Goal: Information Seeking & Learning: Learn about a topic

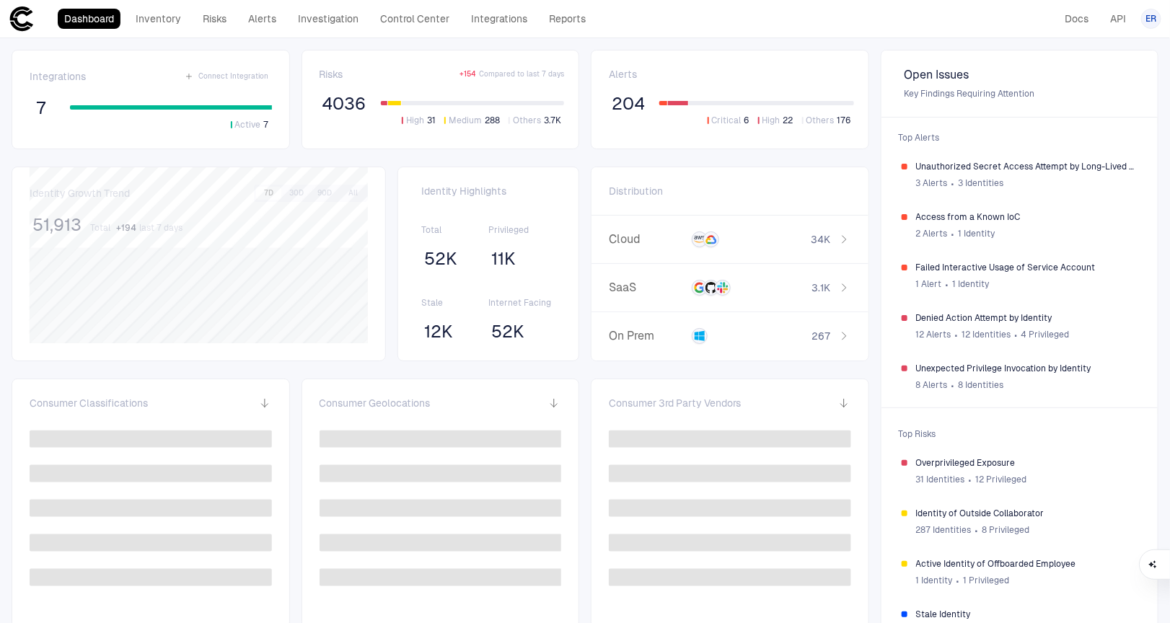
click at [626, 107] on span "204" at bounding box center [628, 104] width 33 height 22
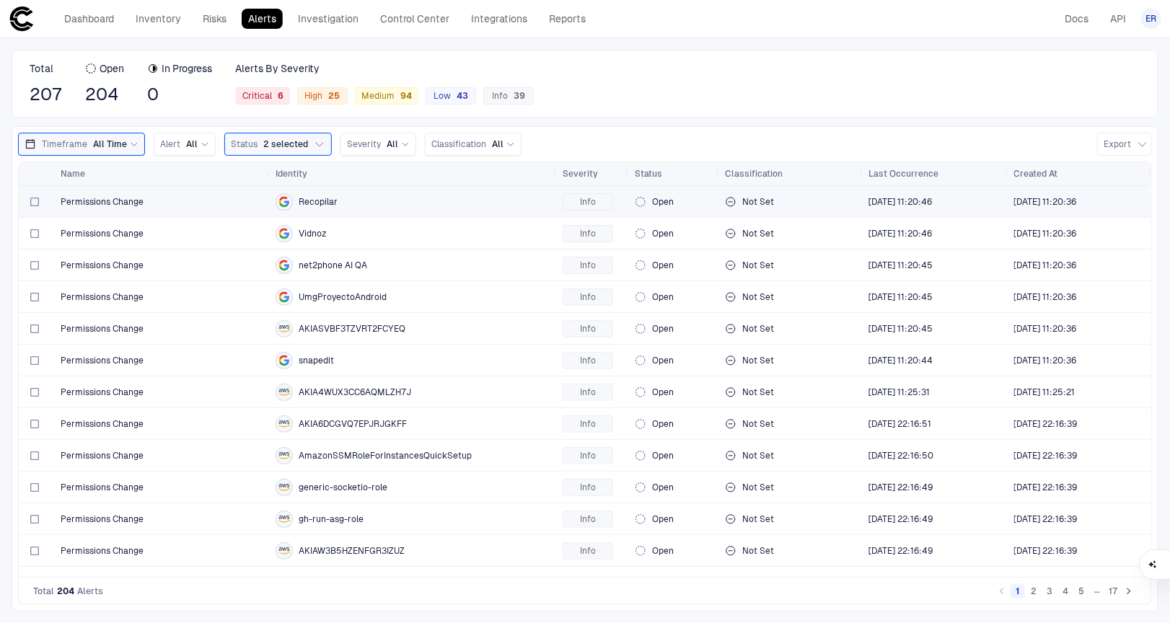
click at [107, 206] on span "Permissions Change" at bounding box center [102, 202] width 83 height 12
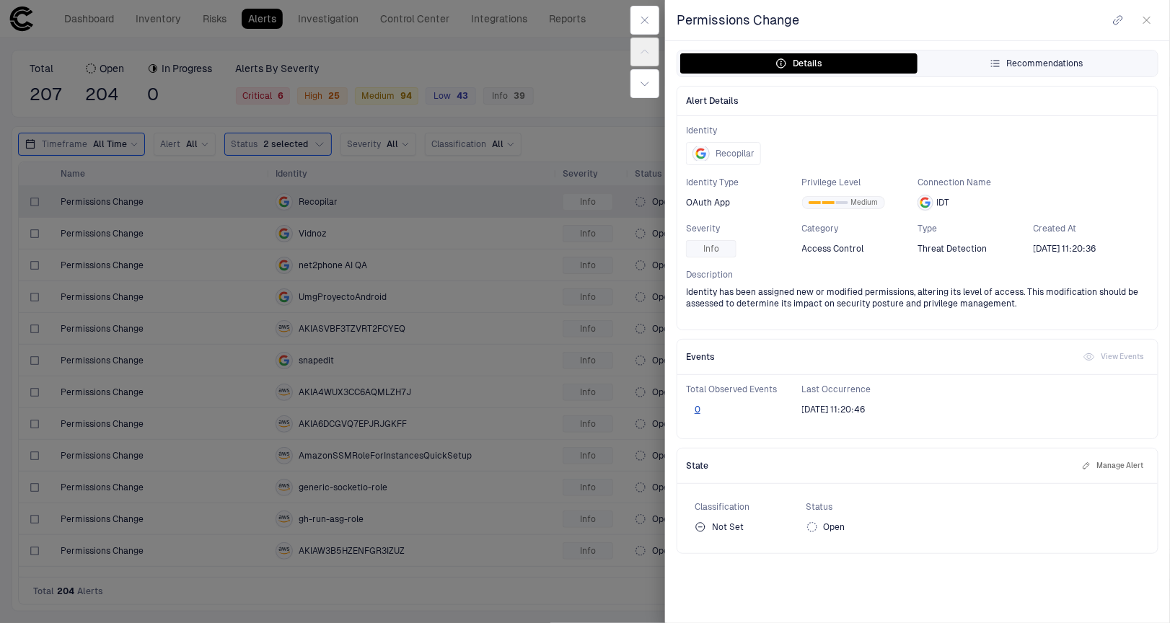
click at [1010, 71] on button "Recommendations" at bounding box center [1035, 63] width 237 height 20
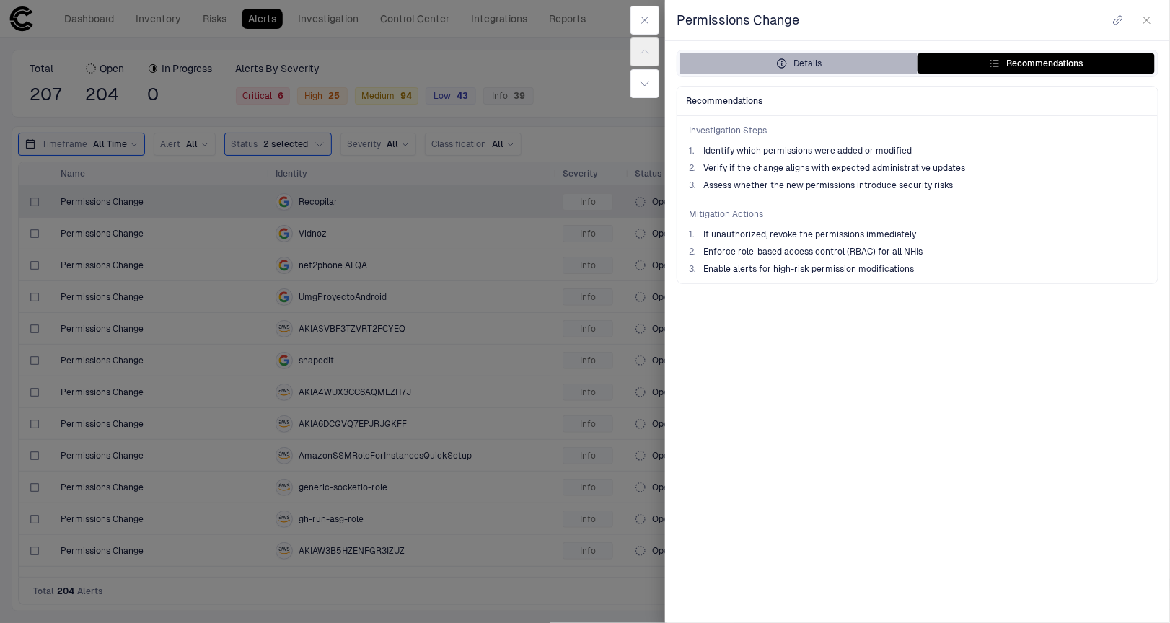
click at [802, 71] on button "Details" at bounding box center [798, 63] width 237 height 20
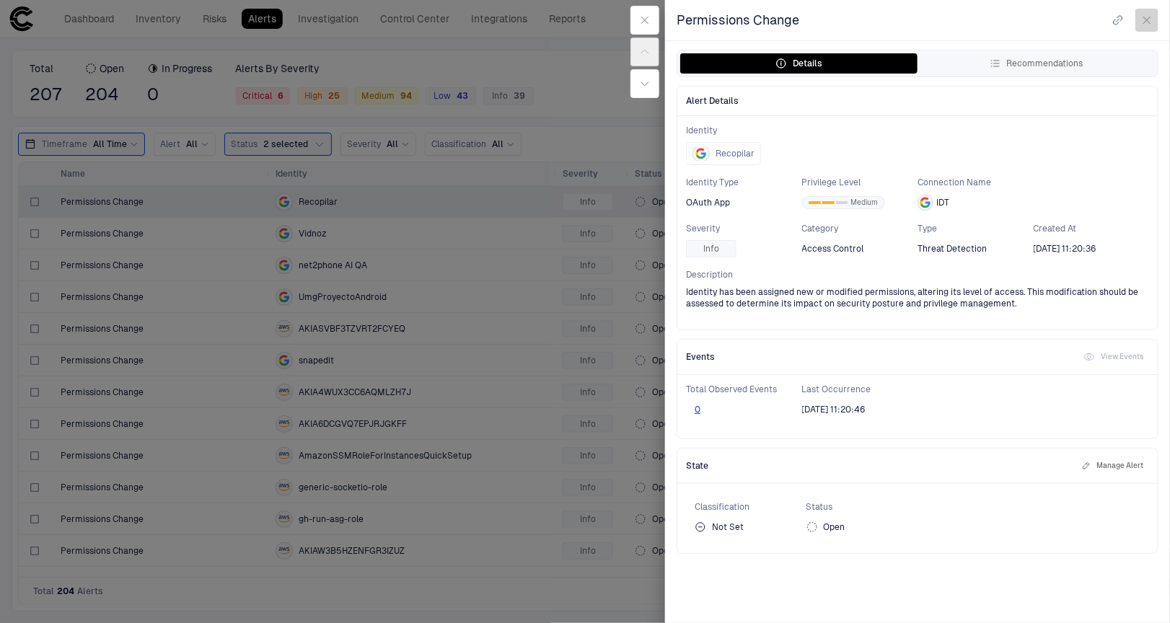
click at [1152, 18] on icon "button" at bounding box center [1147, 20] width 12 height 12
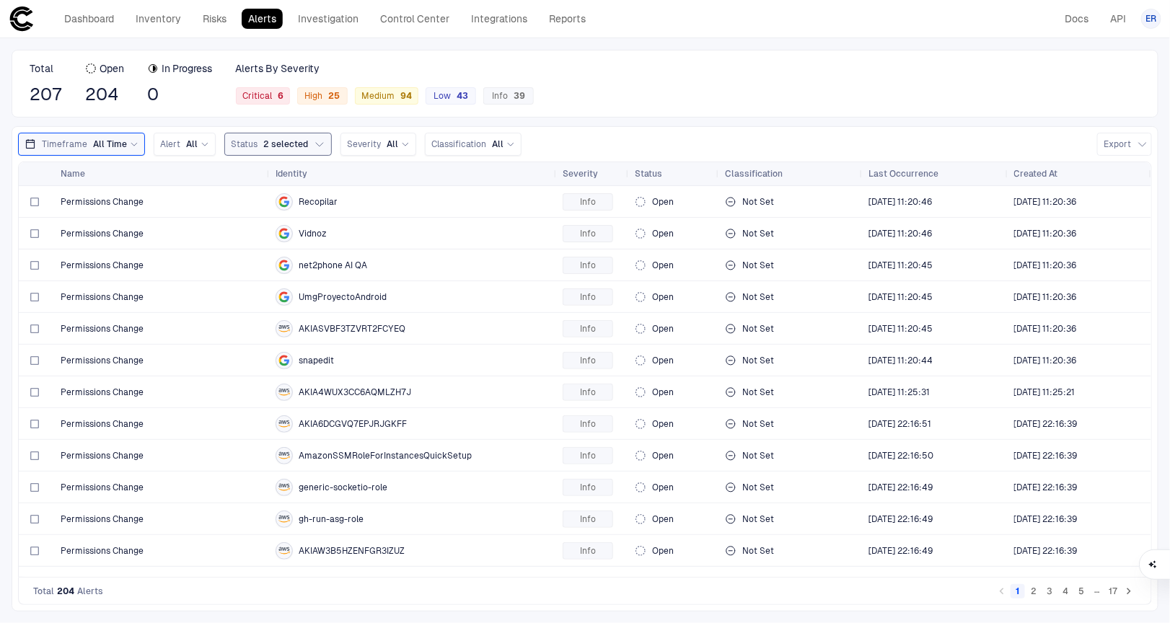
click at [316, 149] on icon "button" at bounding box center [320, 144] width 12 height 12
click at [609, 106] on div "Total 207 Open 204 In Progress 0 Alerts By Severity Critical 6 High 25 Medium 9…" at bounding box center [585, 84] width 1147 height 68
click at [263, 94] on span "Critical 6" at bounding box center [262, 96] width 41 height 12
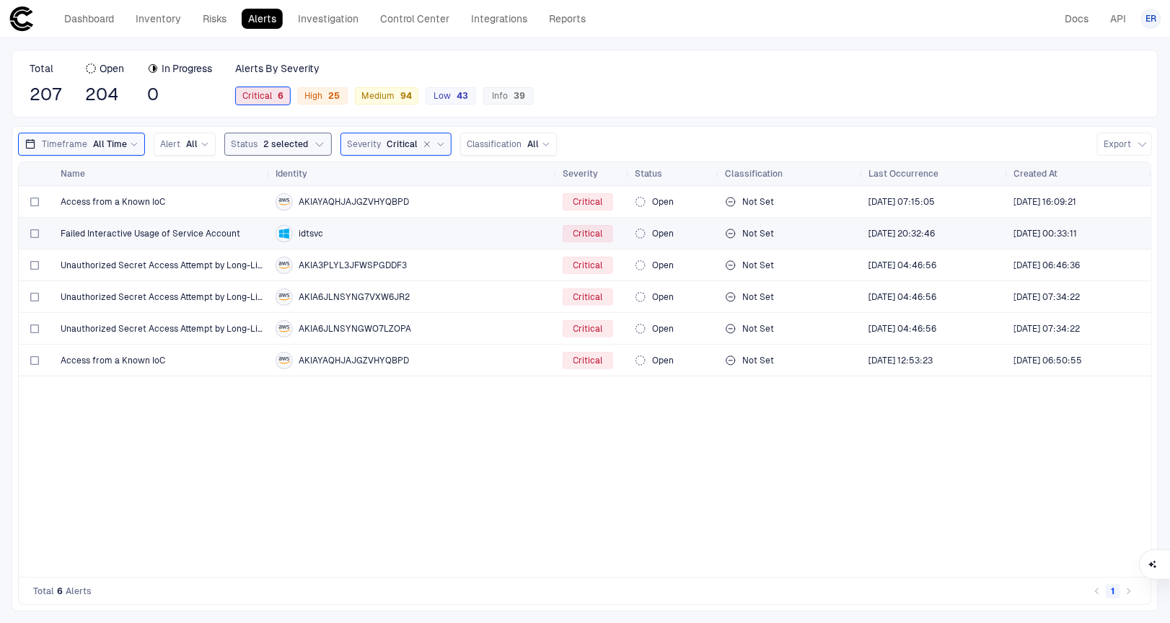
click at [191, 234] on span "Failed Interactive Usage of Service Account" at bounding box center [151, 234] width 180 height 12
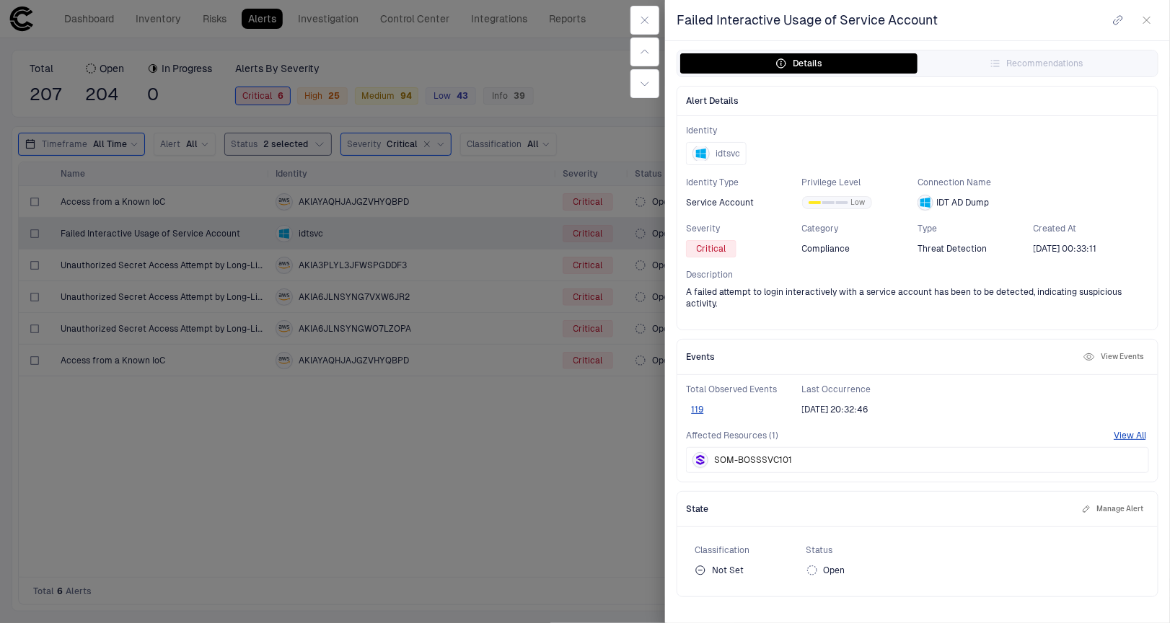
click at [723, 253] on span "Critical" at bounding box center [712, 249] width 30 height 12
click at [1147, 22] on icon "button" at bounding box center [1147, 20] width 12 height 12
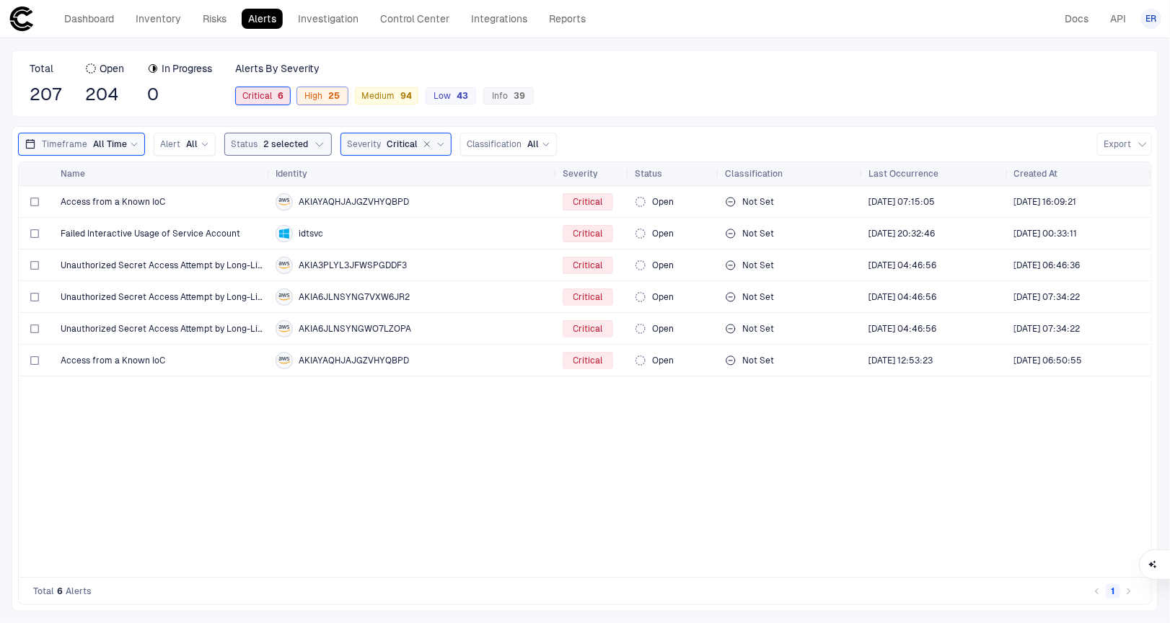
click at [325, 97] on div "25" at bounding box center [331, 96] width 17 height 10
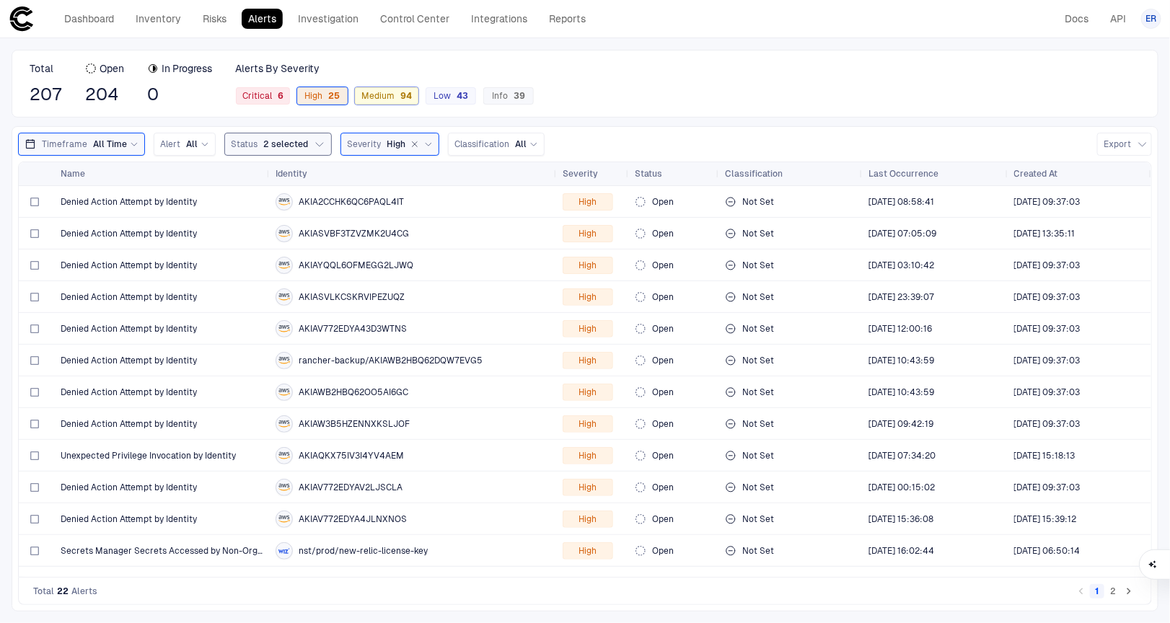
click at [381, 94] on span "Medium 94" at bounding box center [386, 96] width 50 height 12
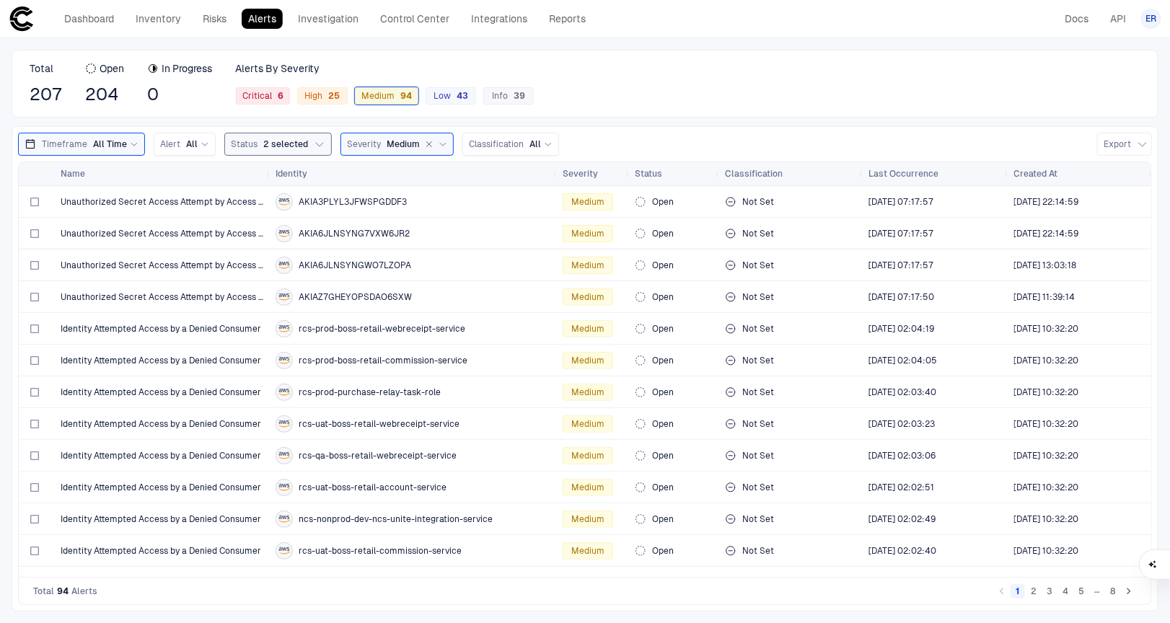
click at [312, 151] on button "Status 2 selected" at bounding box center [277, 144] width 107 height 23
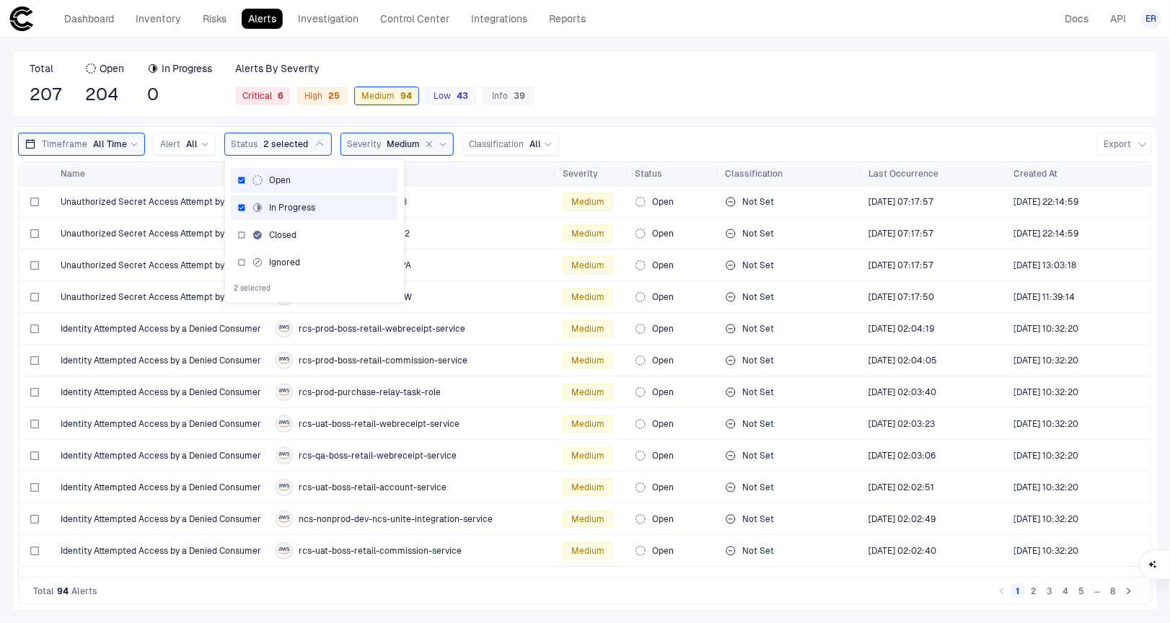
click at [640, 134] on div "Timeframe All Time Alert All Status 2 selected Open In Progress Closed Ignored …" at bounding box center [585, 144] width 1134 height 23
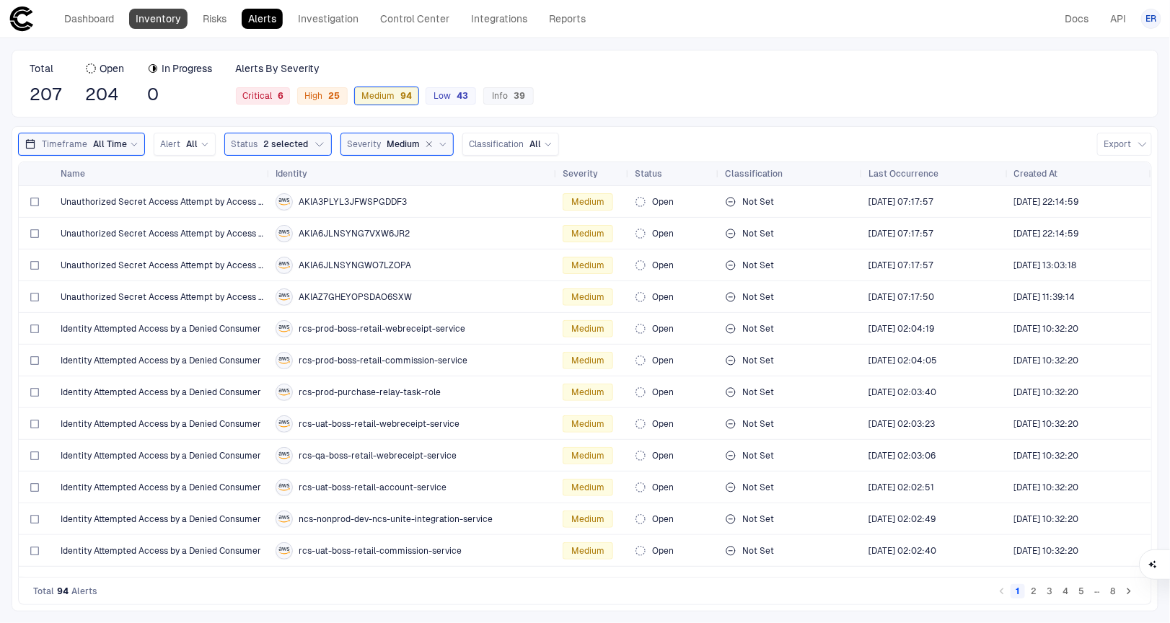
click at [163, 21] on link "Inventory" at bounding box center [158, 19] width 58 height 20
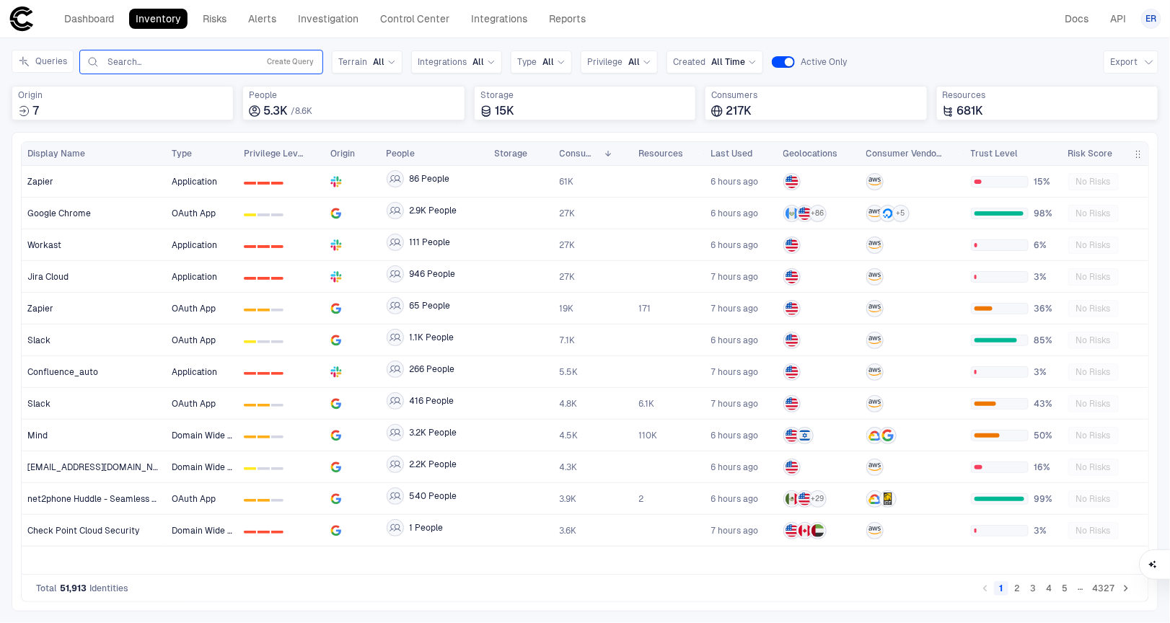
click at [259, 66] on div "Search... Create Query" at bounding box center [201, 61] width 231 height 17
click at [477, 63] on span "All" at bounding box center [478, 62] width 12 height 12
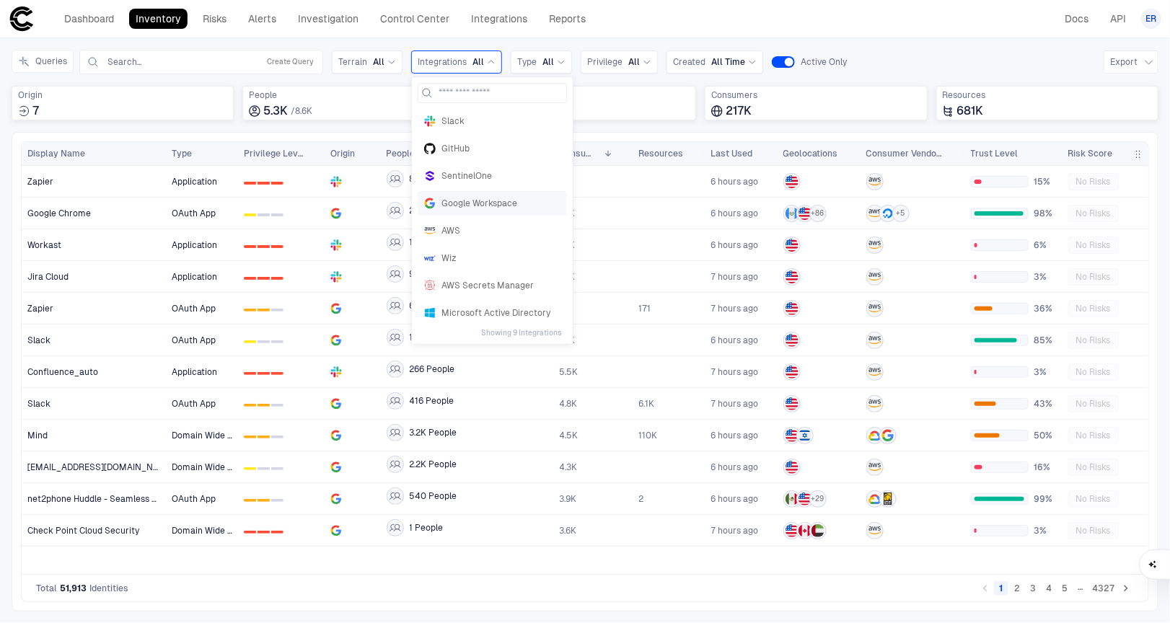
click at [454, 206] on span "Google Workspace" at bounding box center [500, 204] width 119 height 12
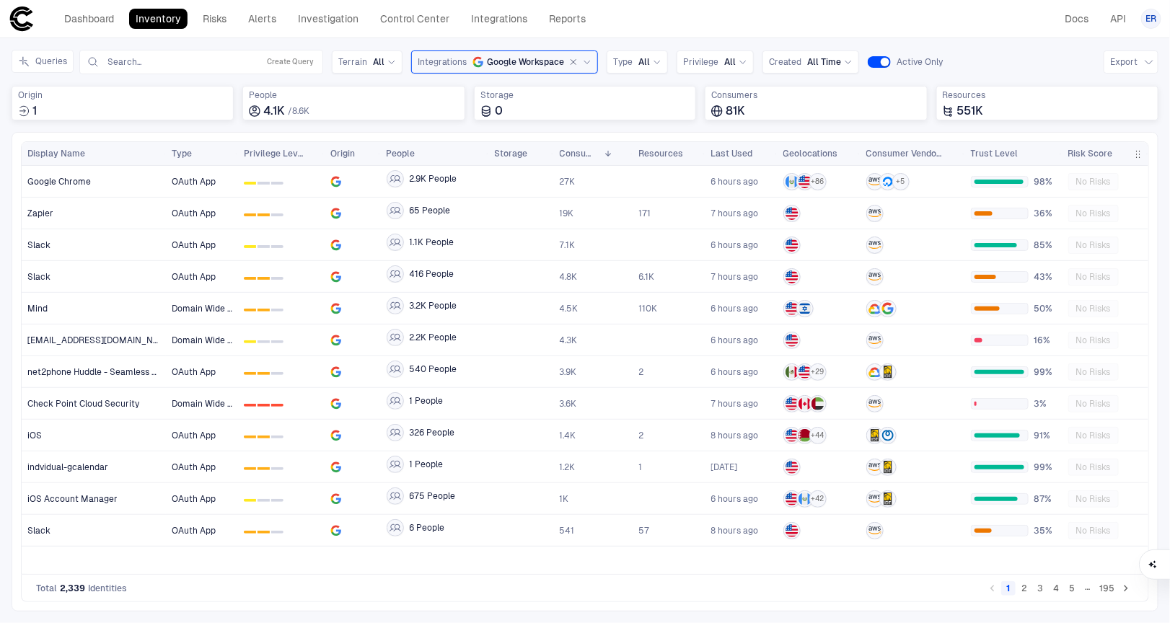
click at [1140, 154] on span "button" at bounding box center [1138, 155] width 12 height 12
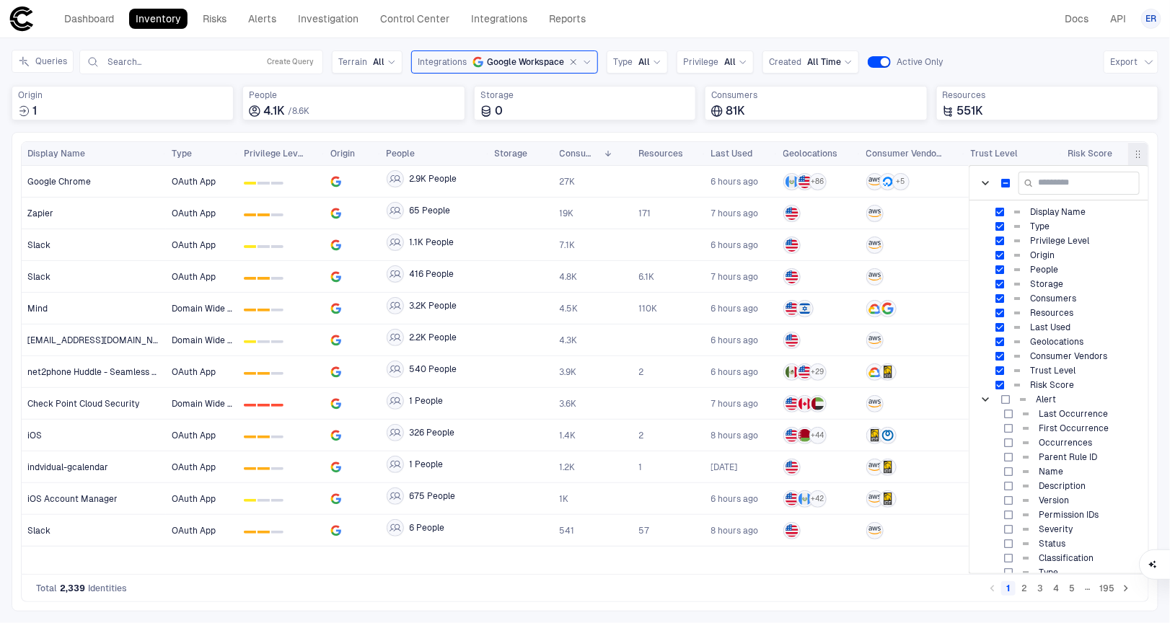
click at [1036, 136] on div "Drag here to set row groups Drag here to set column labels Display Name" at bounding box center [585, 372] width 1147 height 480
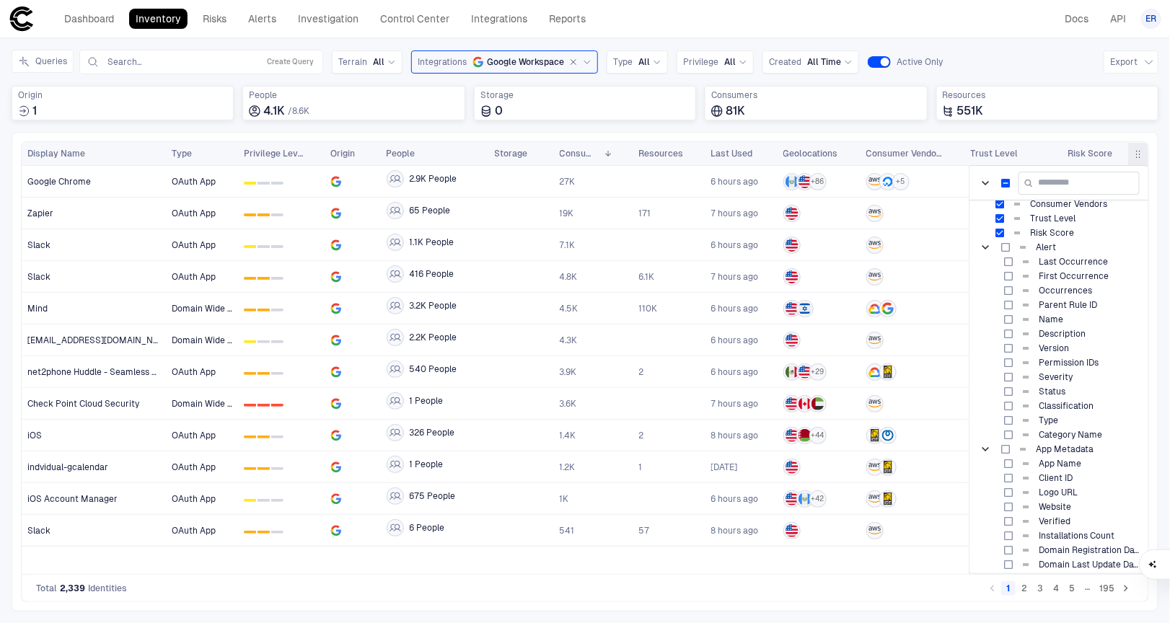
scroll to position [132, 0]
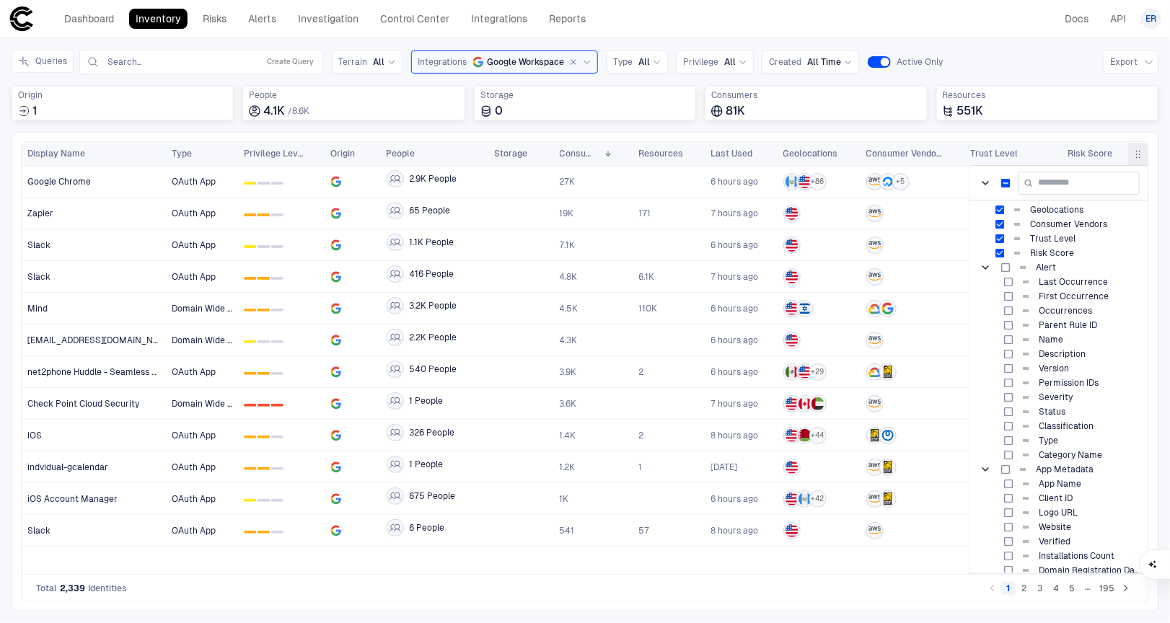
click at [1139, 159] on span "button" at bounding box center [1138, 155] width 12 height 12
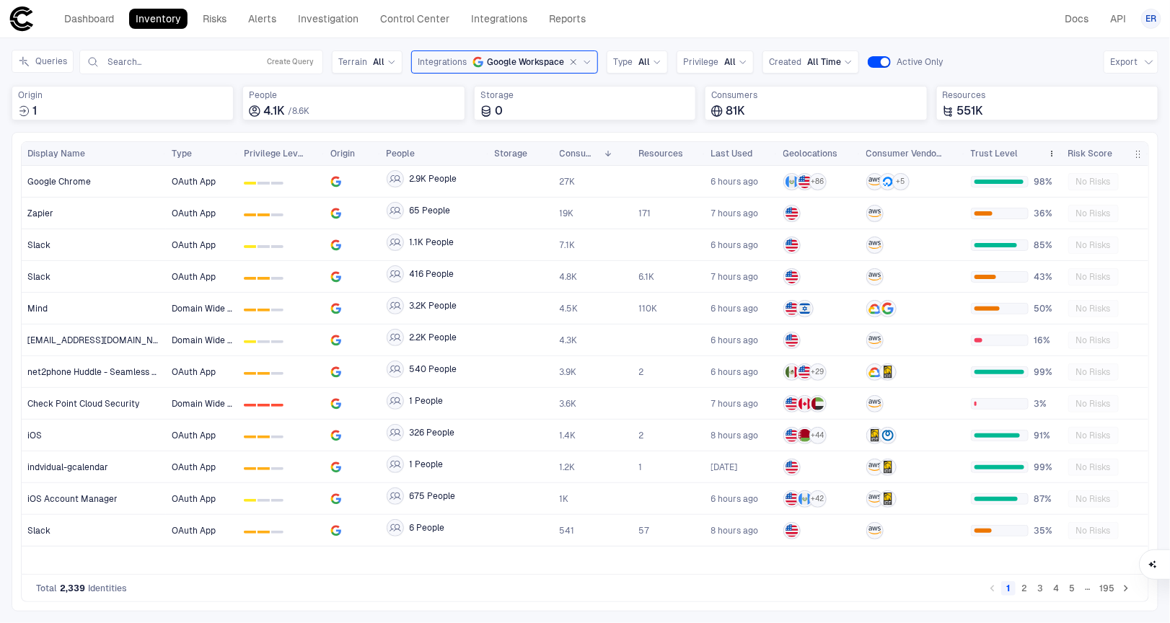
click at [997, 159] on span "Trust Level" at bounding box center [995, 154] width 48 height 12
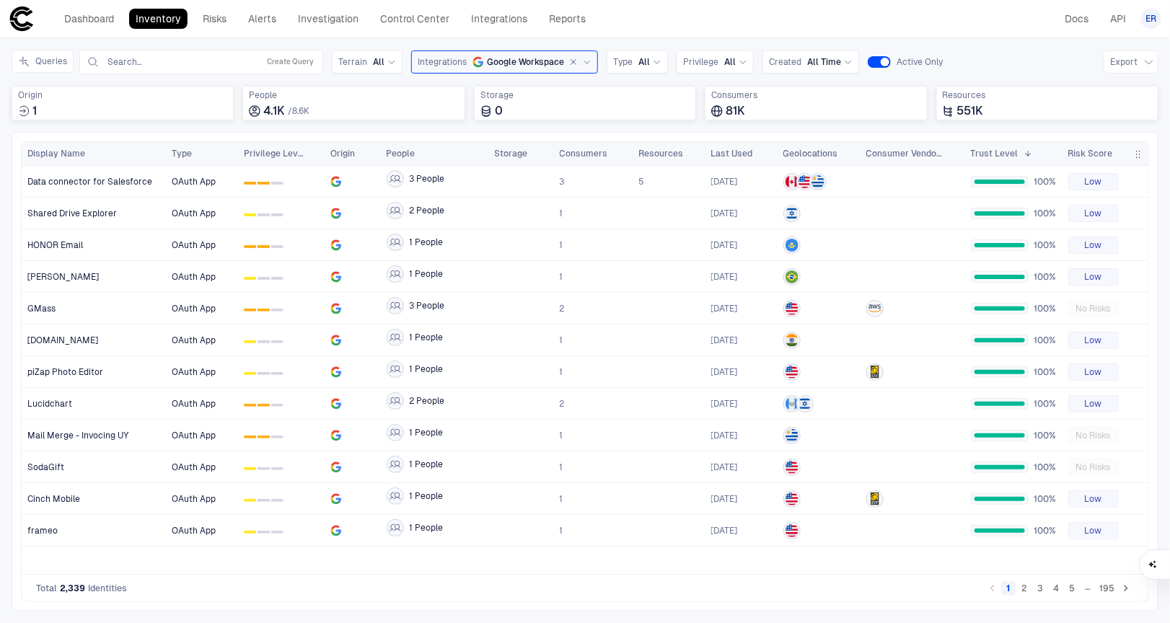
click at [1080, 157] on span "Risk Score" at bounding box center [1090, 154] width 45 height 12
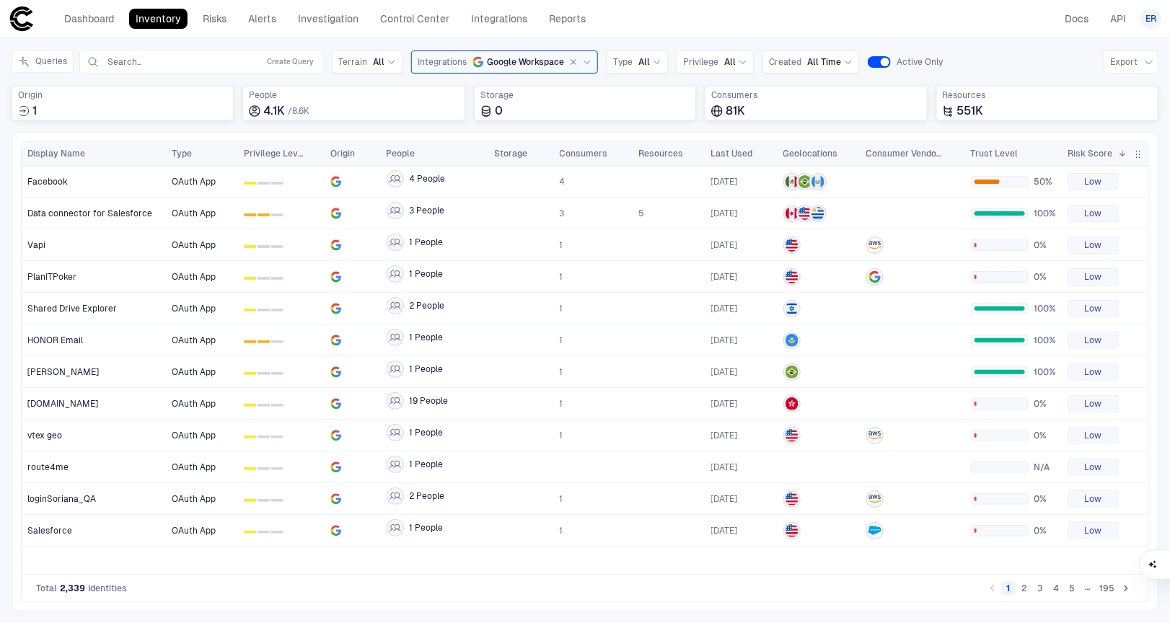
click at [1080, 157] on span "Risk Score" at bounding box center [1090, 154] width 45 height 12
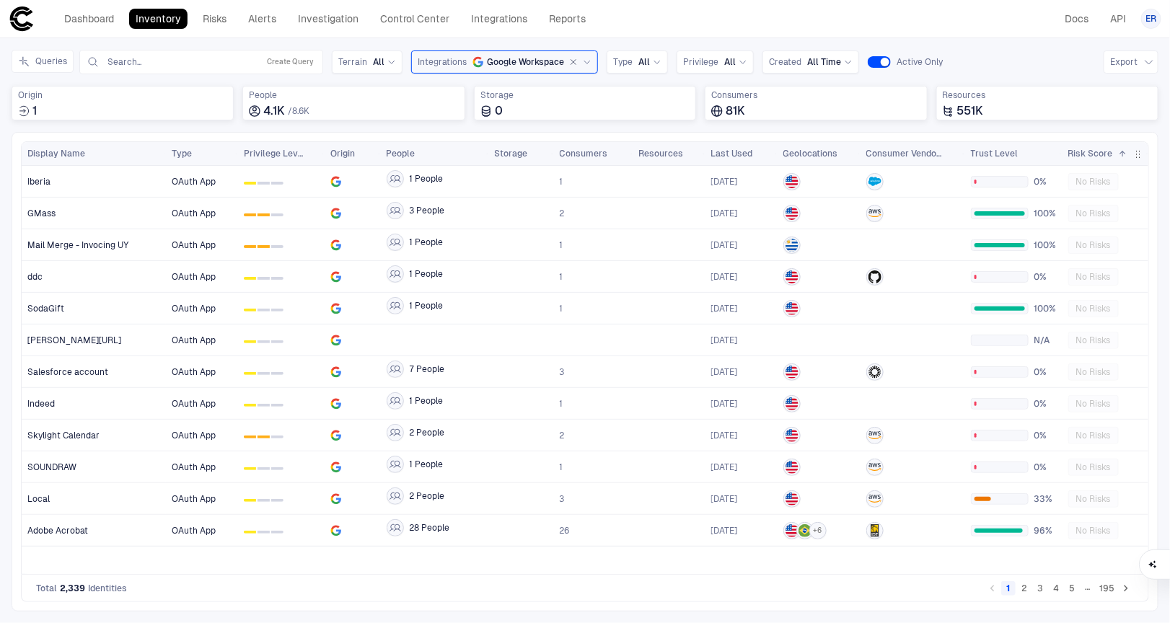
click at [1029, 591] on button "2" at bounding box center [1024, 588] width 14 height 14
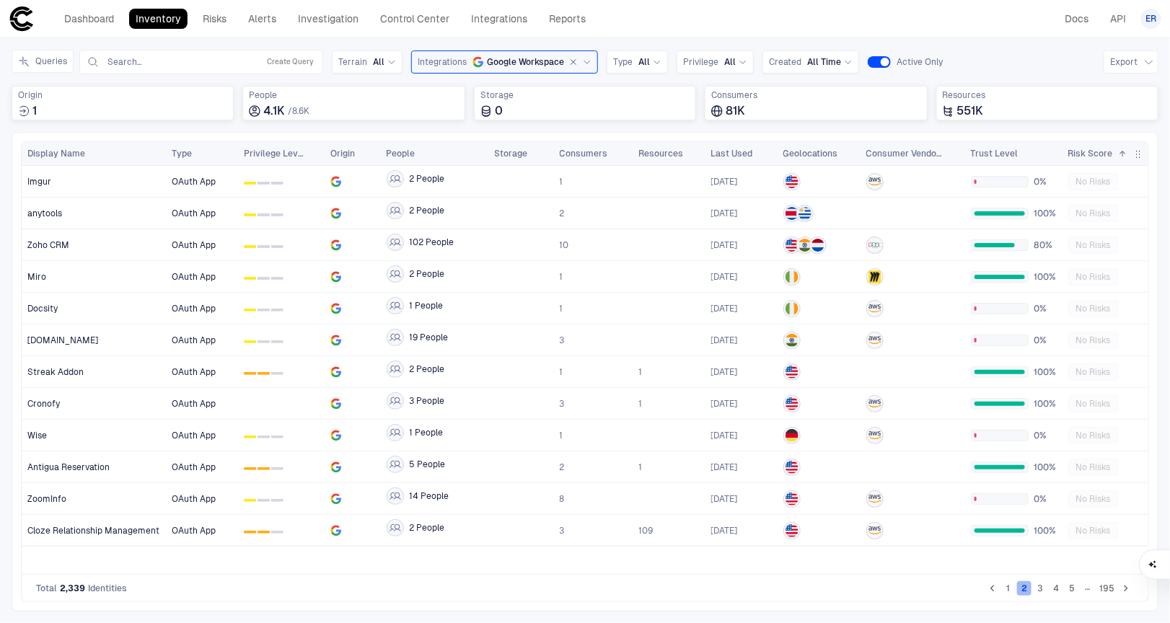
click at [1029, 591] on button "2" at bounding box center [1024, 588] width 14 height 14
click at [1040, 591] on button "3" at bounding box center [1040, 588] width 14 height 14
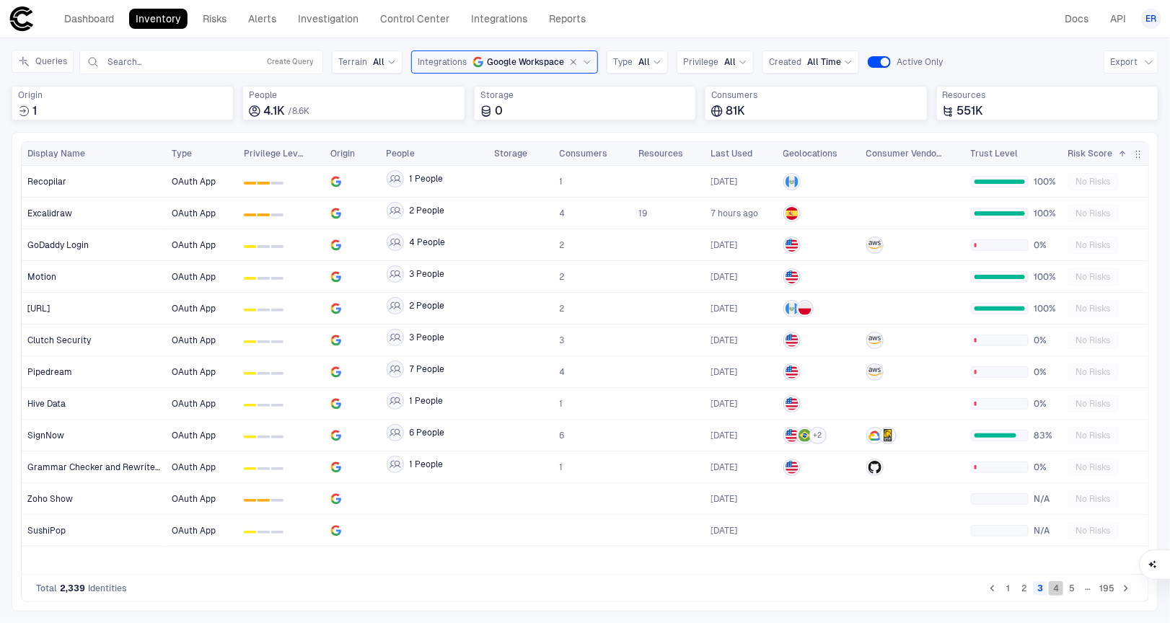
click at [1055, 590] on button "4" at bounding box center [1056, 588] width 14 height 14
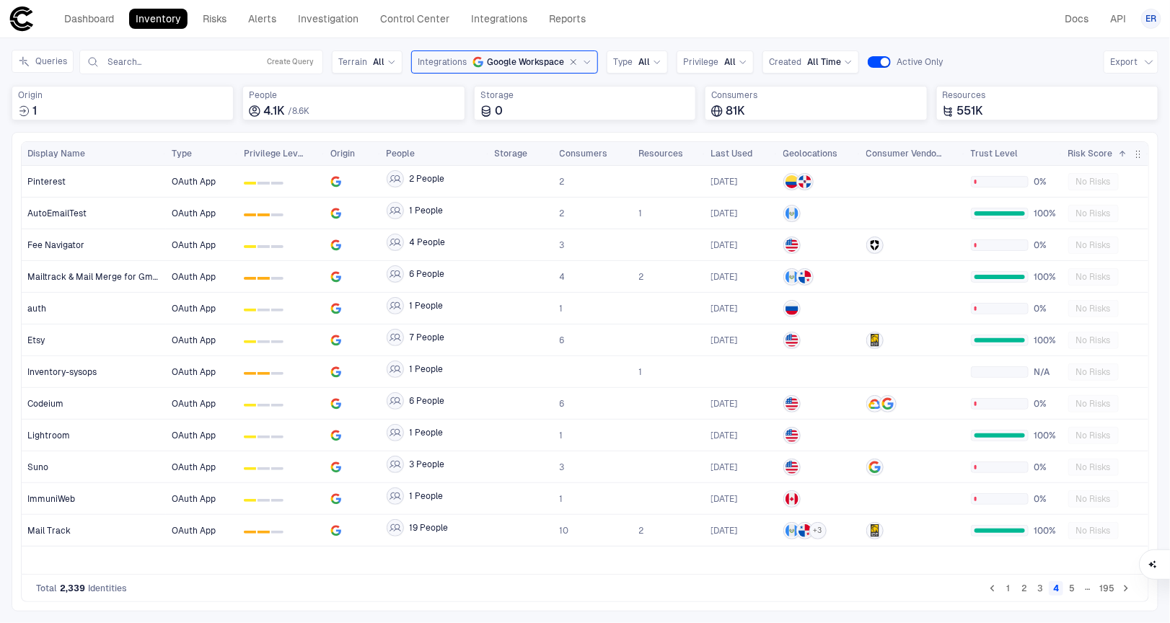
click at [1070, 590] on button "5" at bounding box center [1072, 588] width 14 height 14
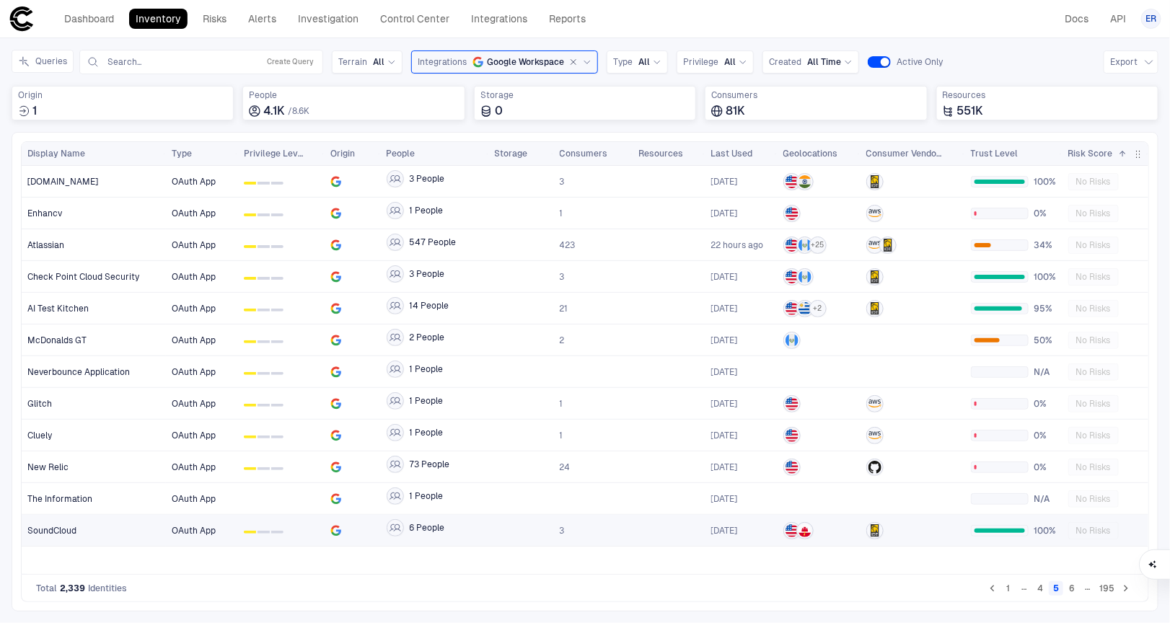
click at [444, 525] on span "6 People" at bounding box center [427, 528] width 35 height 12
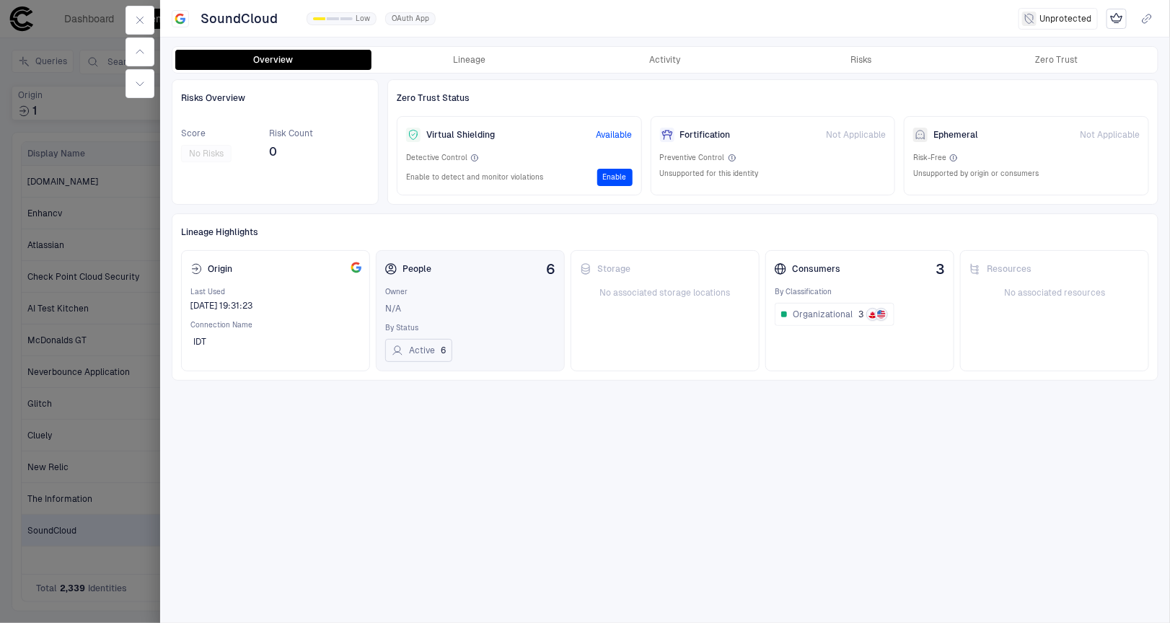
click at [415, 348] on button "Active 6" at bounding box center [418, 350] width 67 height 23
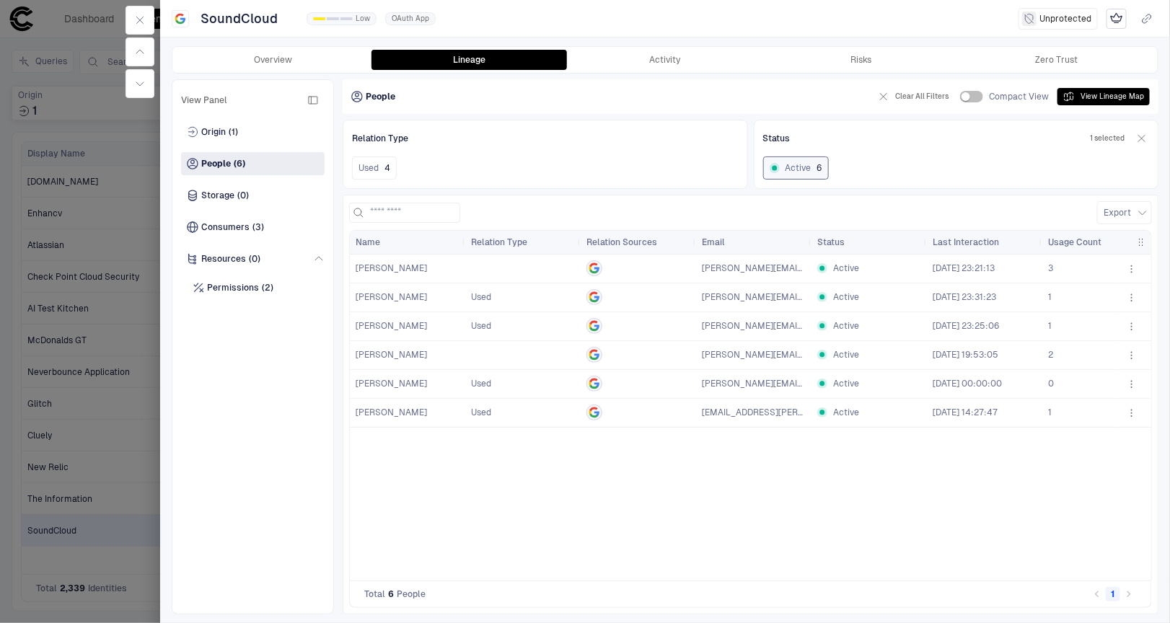
scroll to position [0, 1]
click at [144, 27] on button "button" at bounding box center [139, 20] width 29 height 29
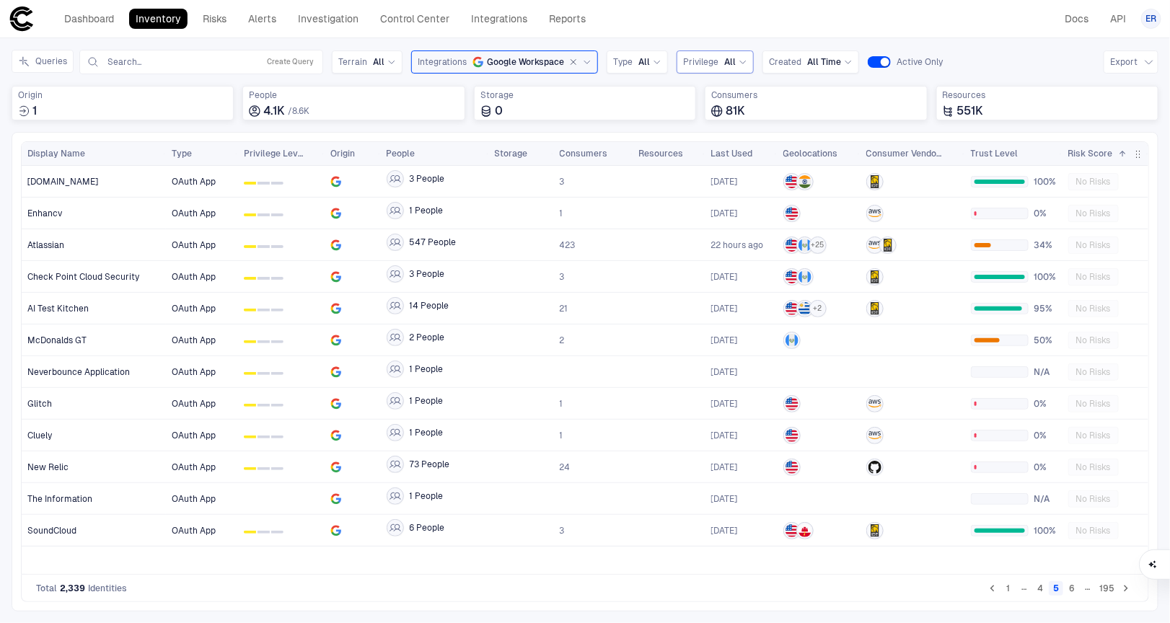
click at [724, 64] on span "All" at bounding box center [730, 62] width 12 height 12
click at [361, 69] on div "Terrain All" at bounding box center [367, 62] width 58 height 16
click at [271, 69] on button "Create Query" at bounding box center [290, 61] width 53 height 17
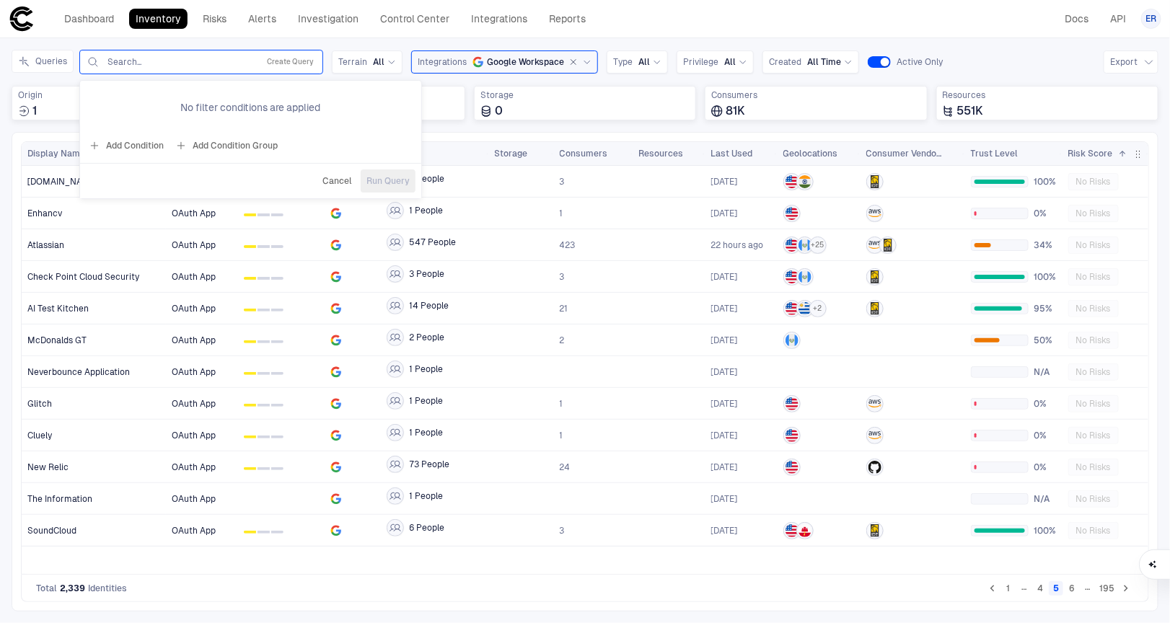
click at [364, 43] on div "Inventory Navigator Discovery AD Service Accounts Access from Non-Org Addresses…" at bounding box center [585, 330] width 1170 height 585
click at [140, 68] on div "Search... Create Query" at bounding box center [201, 61] width 231 height 17
click at [136, 63] on input "text" at bounding box center [179, 62] width 146 height 12
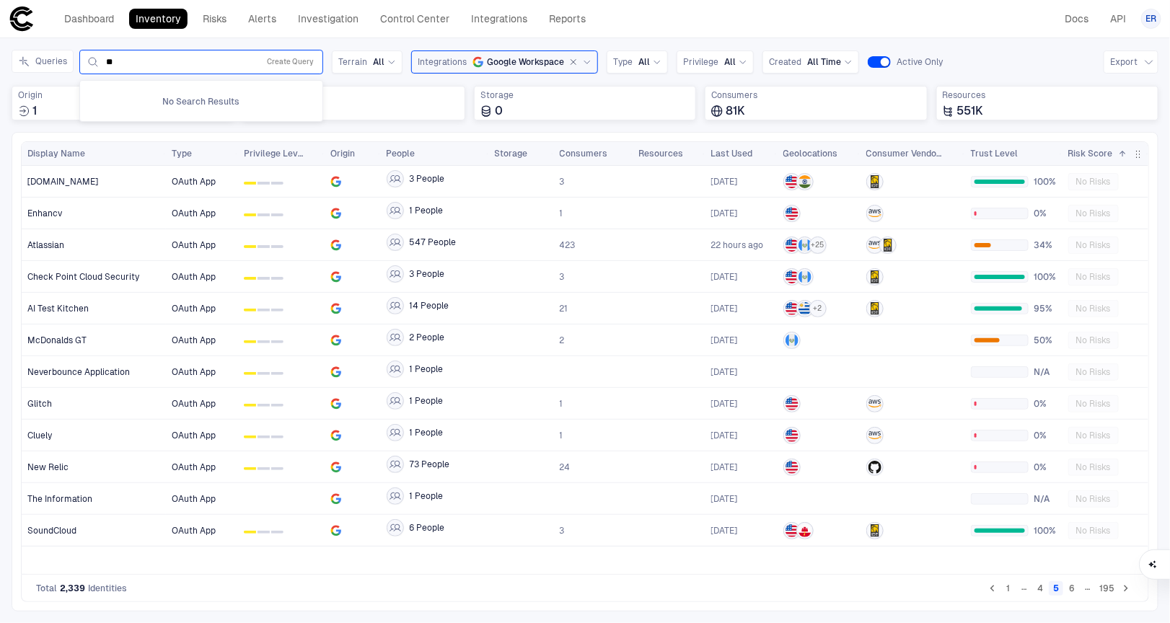
type input "*"
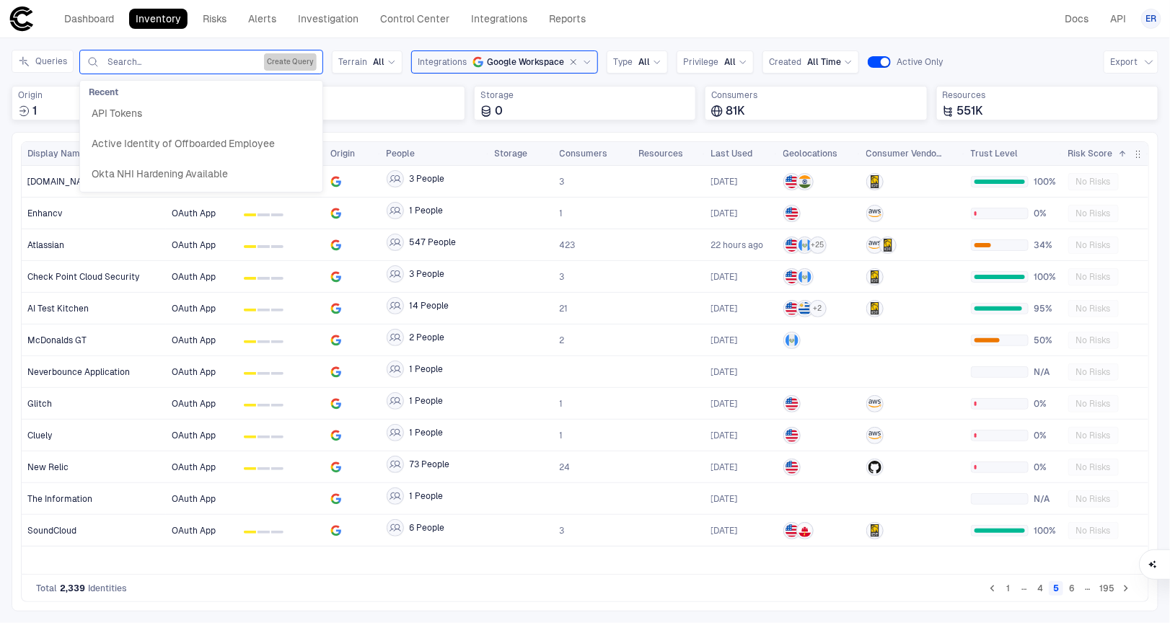
click at [299, 61] on button "Create Query" at bounding box center [290, 61] width 53 height 17
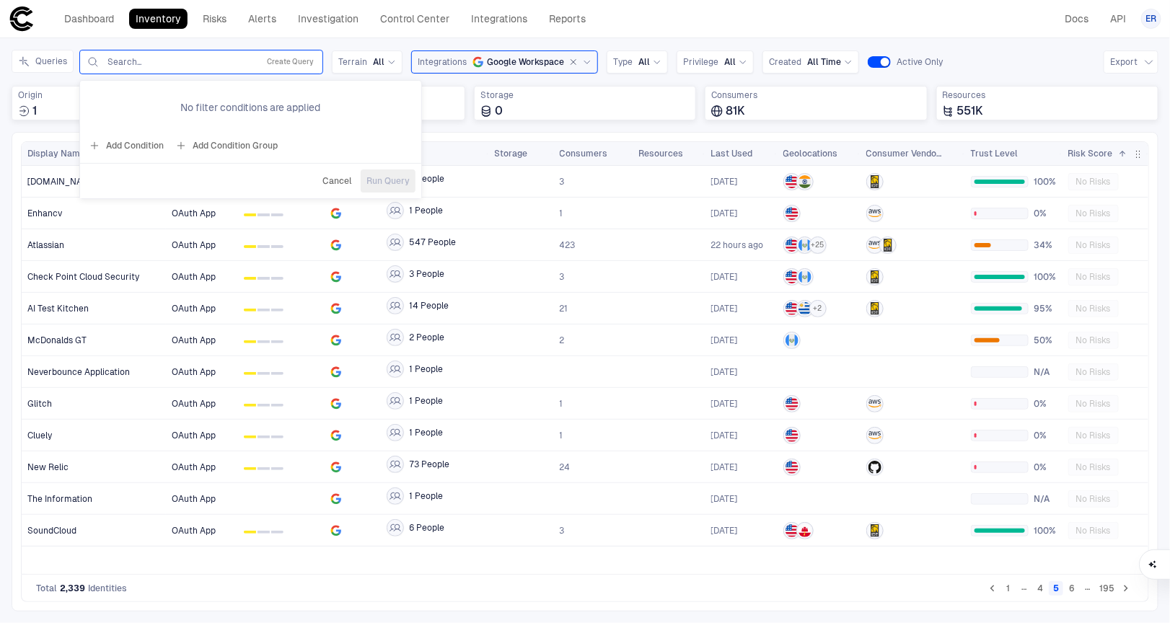
click at [143, 149] on button "Add Condition" at bounding box center [126, 145] width 81 height 23
click at [195, 107] on icon at bounding box center [199, 104] width 9 height 9
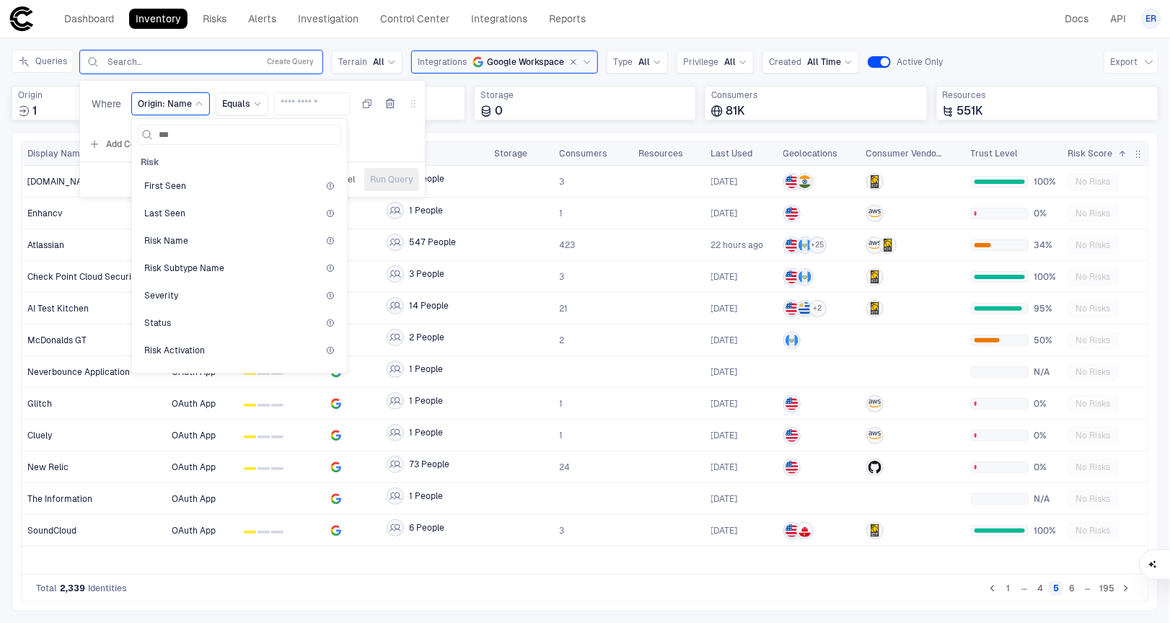
type input "****"
click at [175, 293] on div "Severity" at bounding box center [239, 290] width 190 height 12
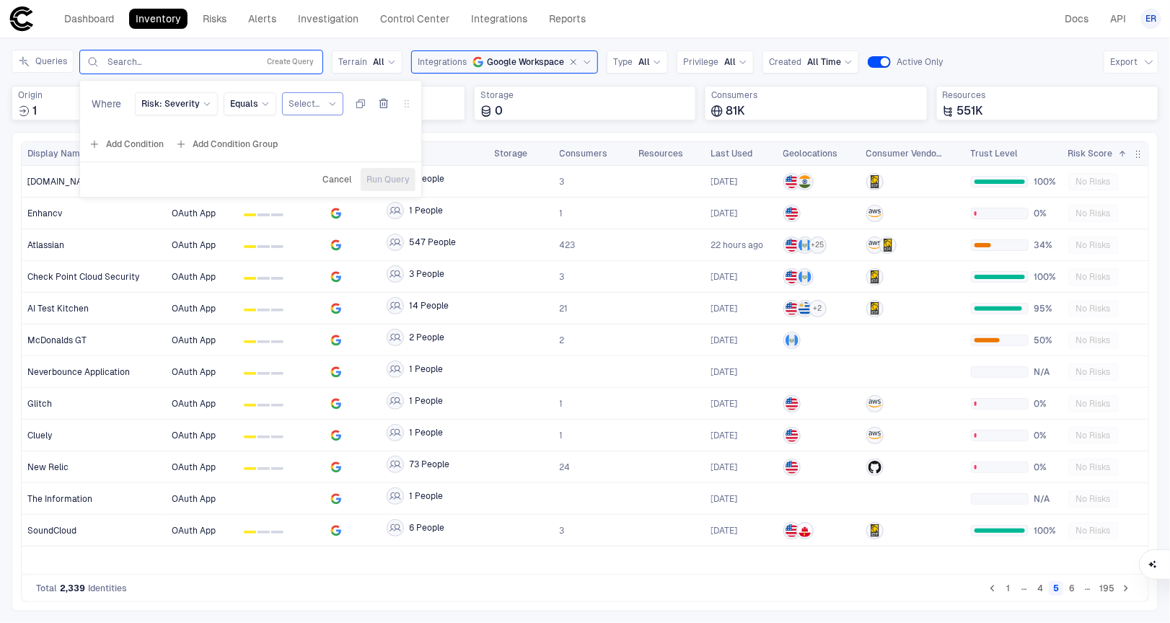
click at [307, 105] on span "Select..." at bounding box center [304, 104] width 31 height 12
click at [314, 275] on span "Critical" at bounding box center [363, 273] width 136 height 12
click at [396, 182] on span "Run Query" at bounding box center [387, 180] width 43 height 12
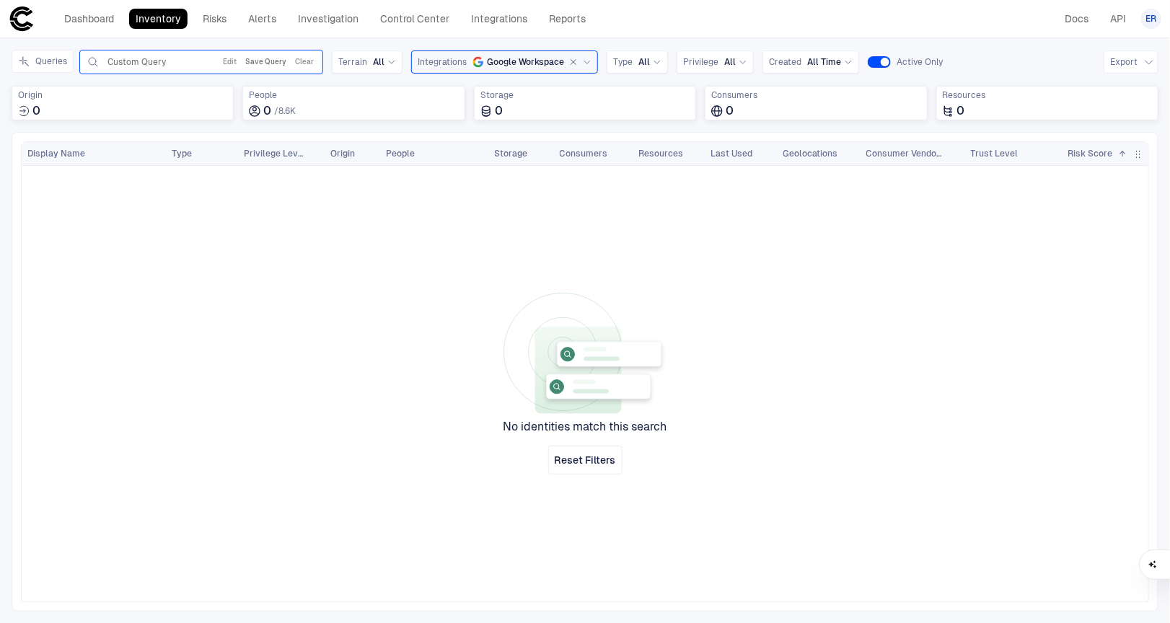
click at [272, 63] on button "Save Query" at bounding box center [265, 61] width 47 height 17
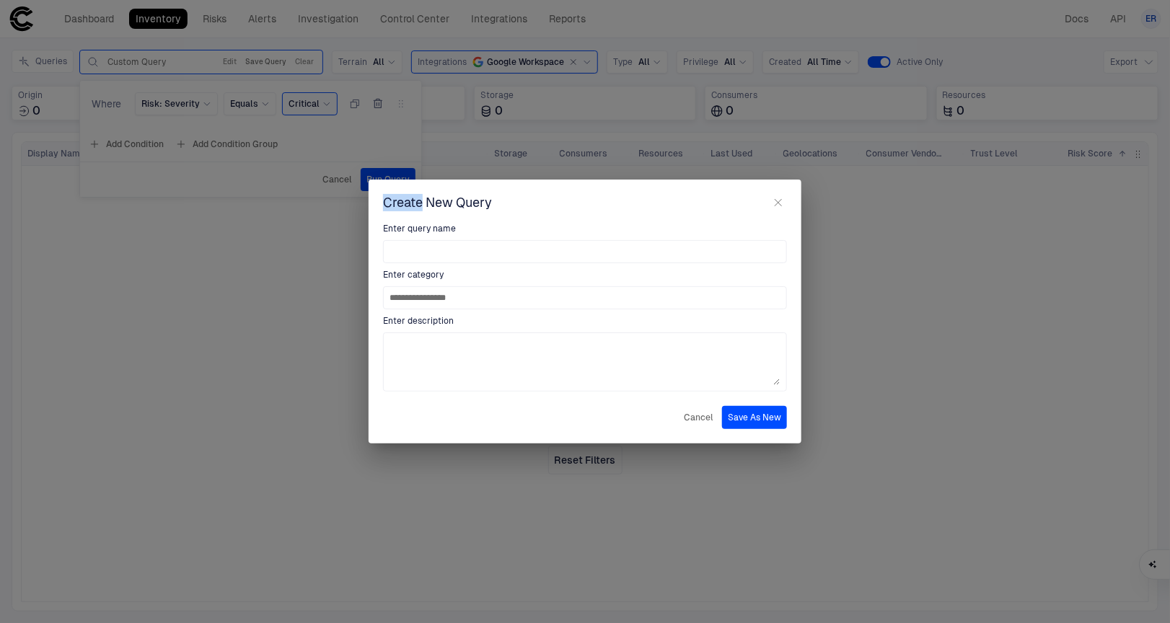
click at [272, 63] on div "**********" at bounding box center [585, 311] width 1170 height 623
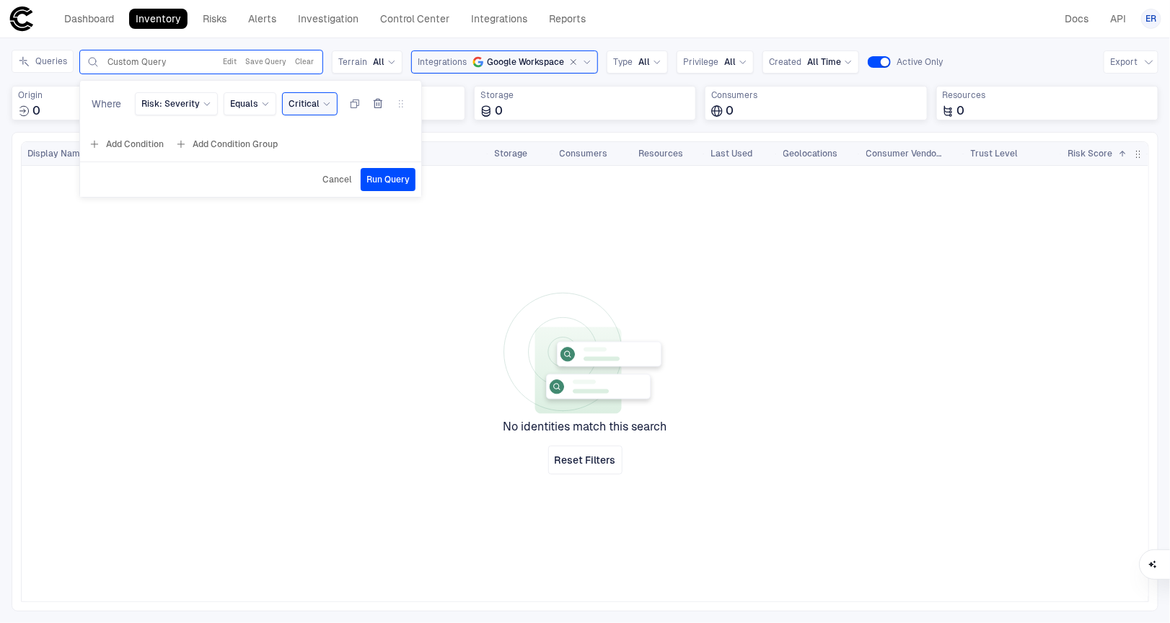
click at [309, 104] on div "Critical" at bounding box center [304, 104] width 31 height 12
click at [309, 244] on span "High" at bounding box center [363, 245] width 136 height 12
click at [395, 176] on span "Run Query" at bounding box center [387, 180] width 43 height 12
click at [237, 63] on button "Edit" at bounding box center [229, 61] width 19 height 17
click at [295, 107] on div "High" at bounding box center [298, 104] width 19 height 12
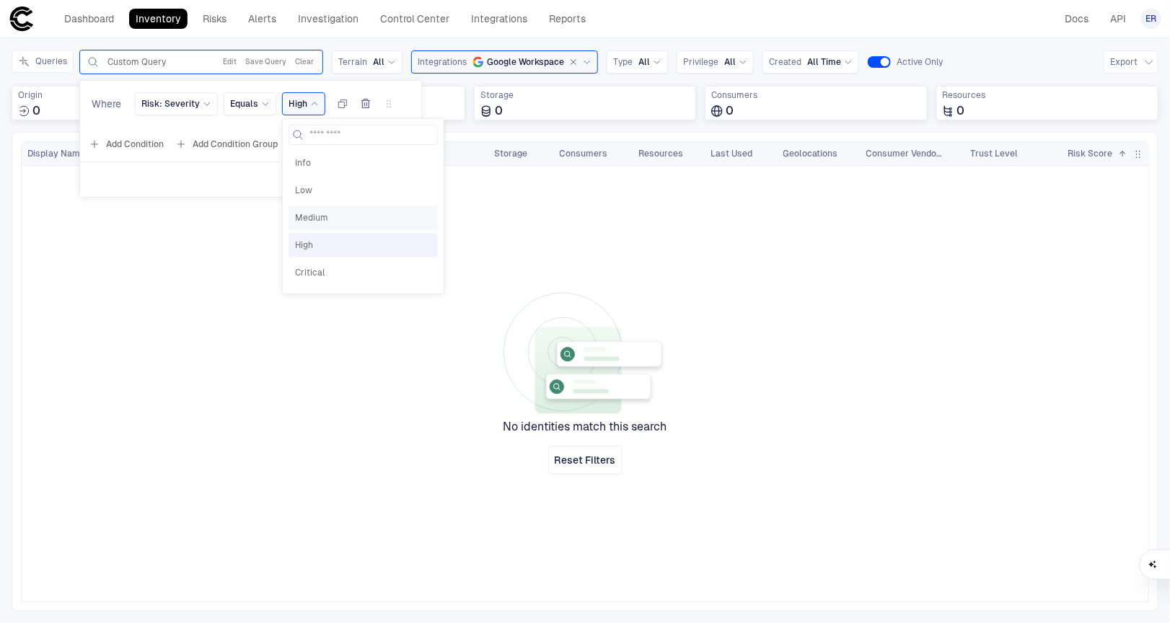
click at [317, 215] on span "Medium" at bounding box center [363, 218] width 136 height 12
click at [380, 177] on span "Run Query" at bounding box center [387, 180] width 43 height 12
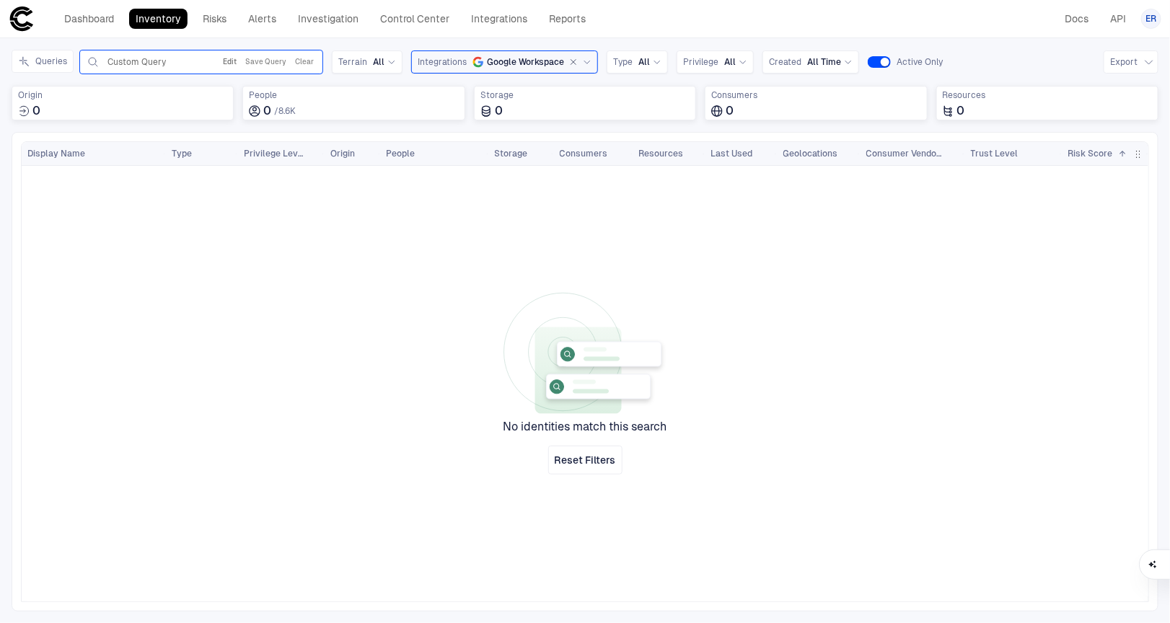
click at [239, 61] on button "Edit" at bounding box center [229, 61] width 19 height 17
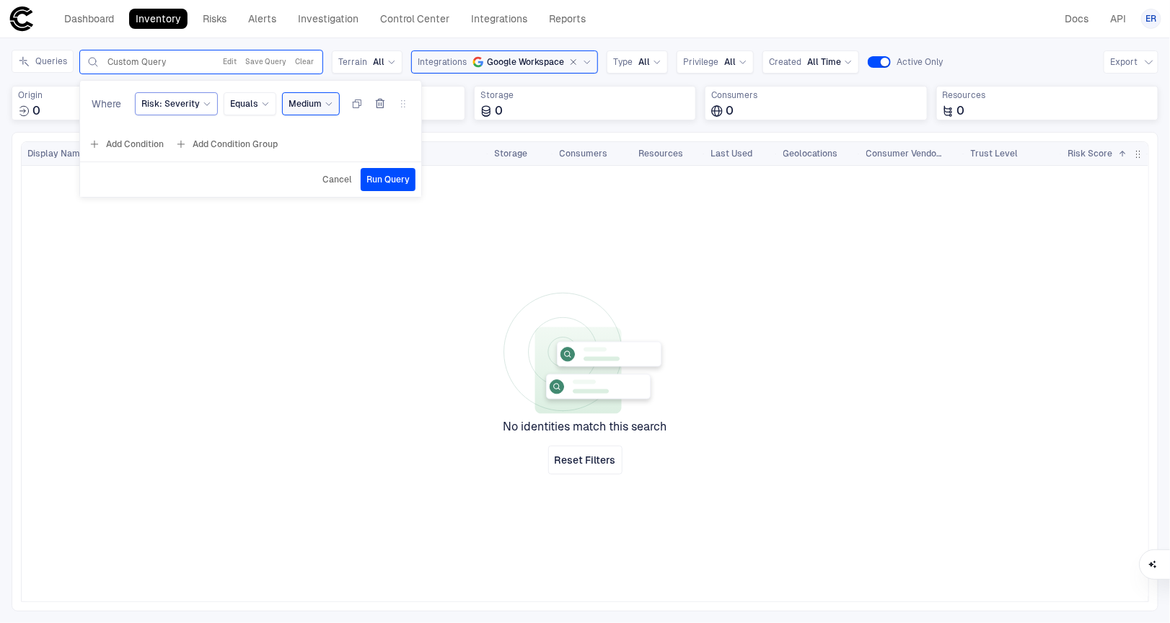
click at [188, 101] on span "Risk: Severity" at bounding box center [170, 104] width 58 height 12
click at [175, 131] on input at bounding box center [251, 134] width 179 height 19
type input "*"
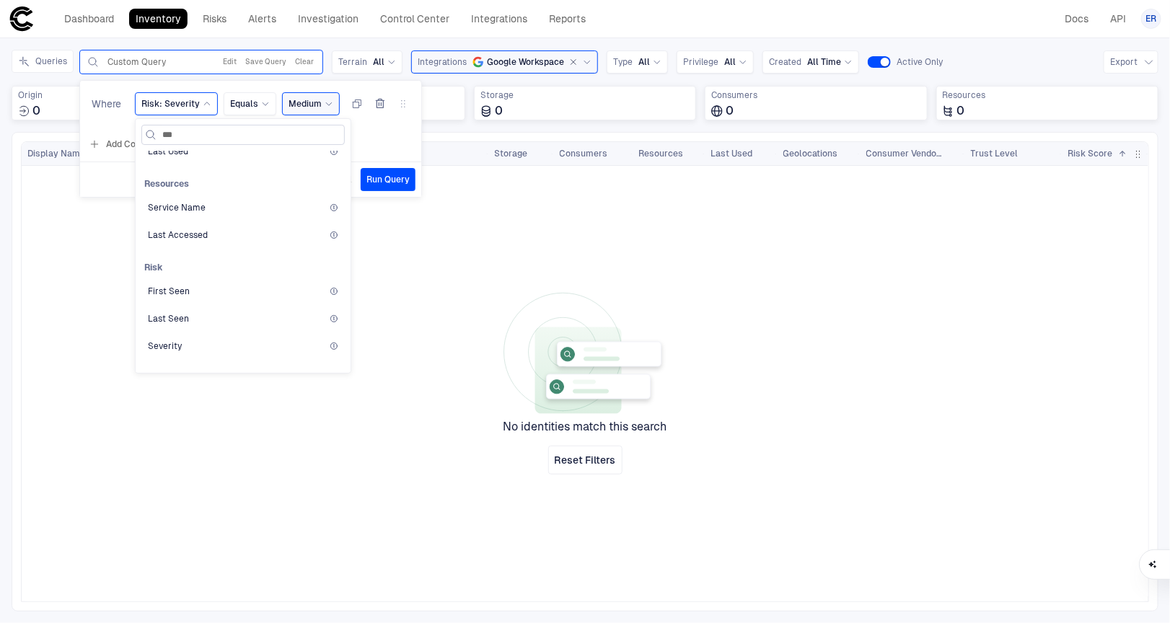
scroll to position [0, 0]
type input "****"
click at [172, 248] on div "Severity" at bounding box center [242, 242] width 203 height 25
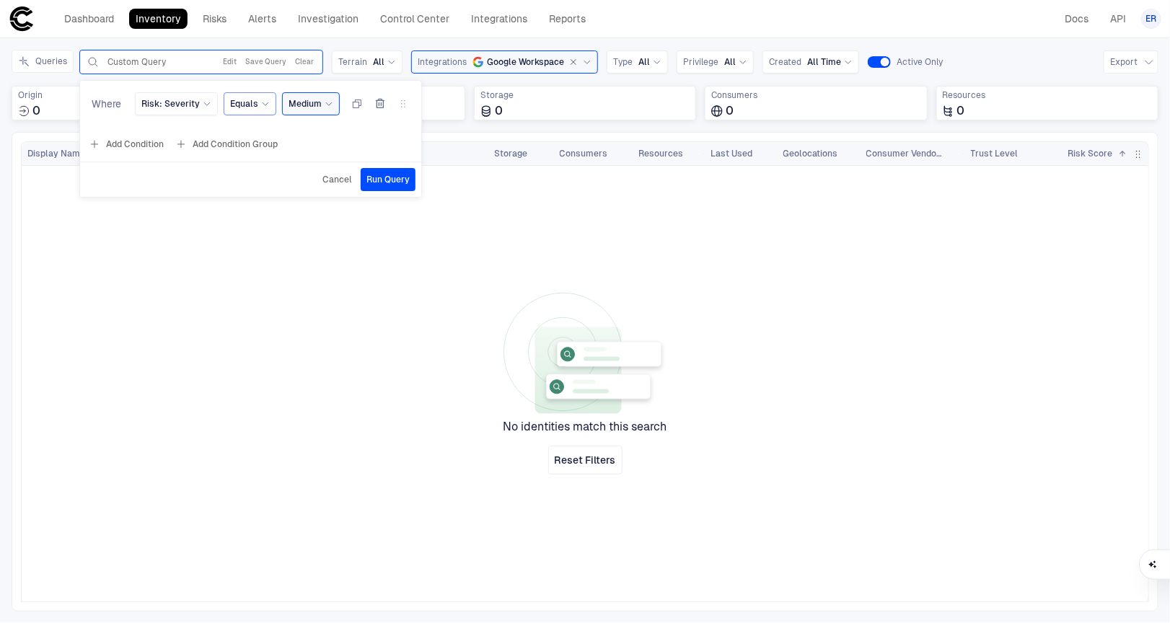
click at [255, 110] on div "Equals" at bounding box center [250, 104] width 40 height 16
click at [274, 164] on span "Equals" at bounding box center [314, 163] width 154 height 12
click at [306, 105] on div "Medium" at bounding box center [305, 104] width 33 height 12
click at [306, 195] on span "Low" at bounding box center [363, 191] width 136 height 12
click at [402, 183] on span "Run Query" at bounding box center [387, 180] width 43 height 12
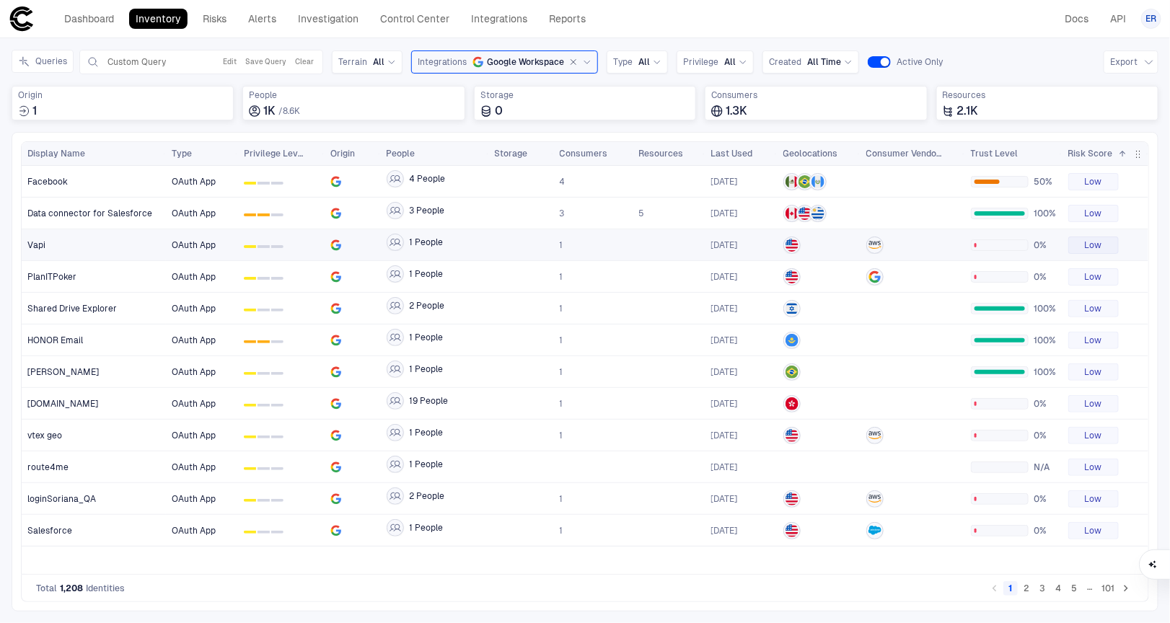
click at [500, 242] on div at bounding box center [521, 245] width 53 height 30
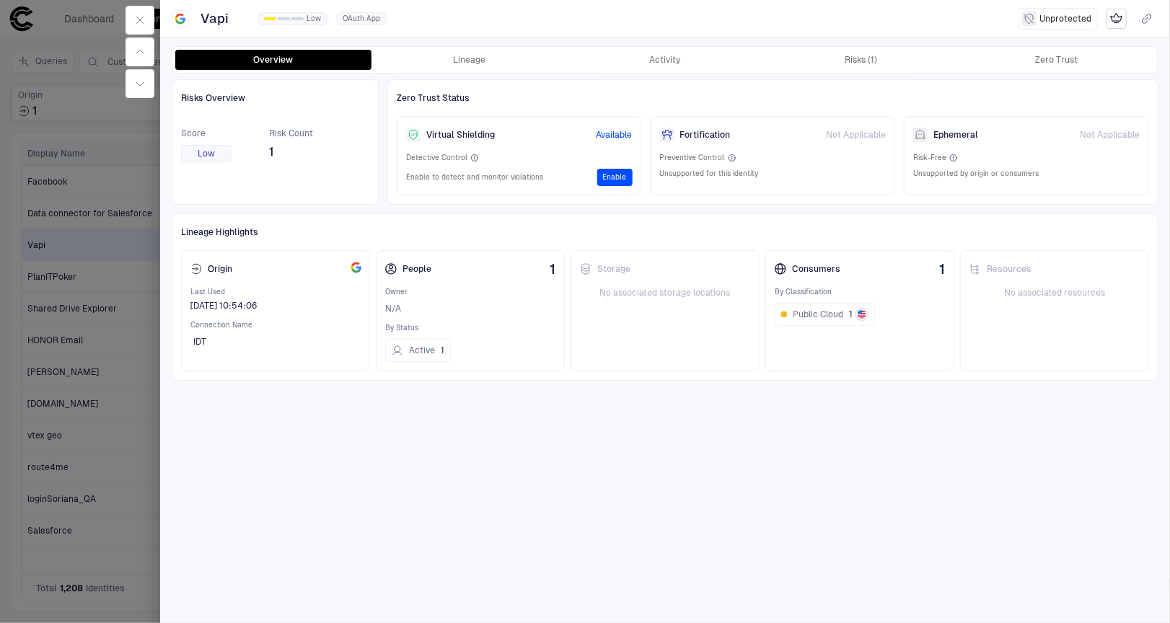
click at [146, 24] on icon "button" at bounding box center [140, 20] width 12 height 12
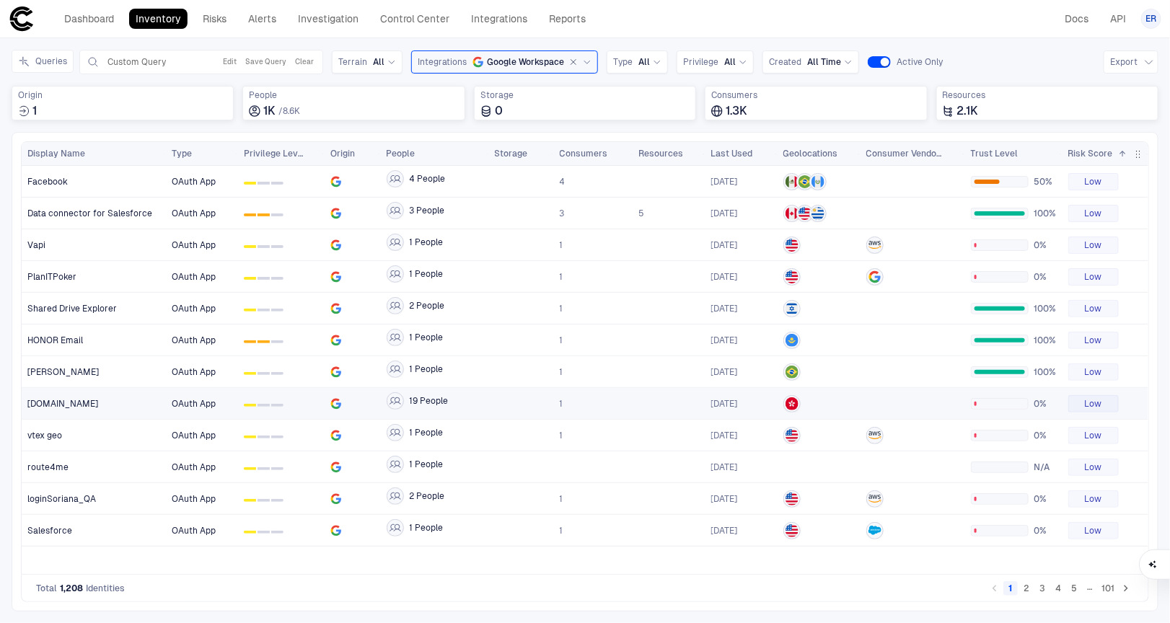
click at [522, 408] on div at bounding box center [521, 404] width 53 height 30
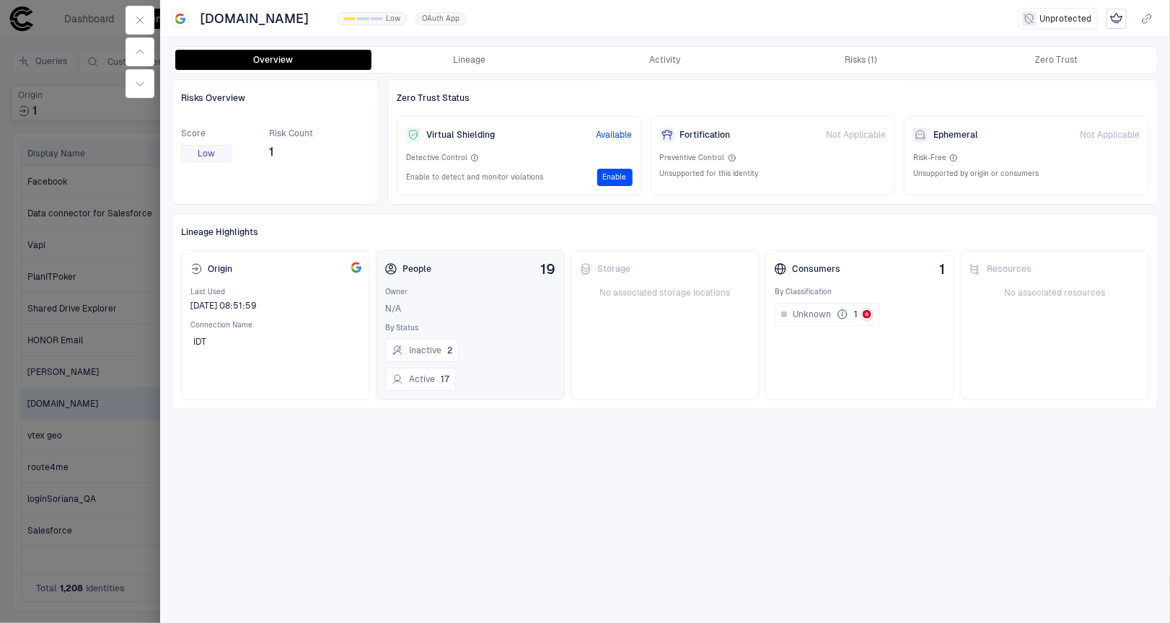
drag, startPoint x: 411, startPoint y: 270, endPoint x: 415, endPoint y: 287, distance: 17.7
click at [411, 270] on div "People" at bounding box center [408, 269] width 46 height 12
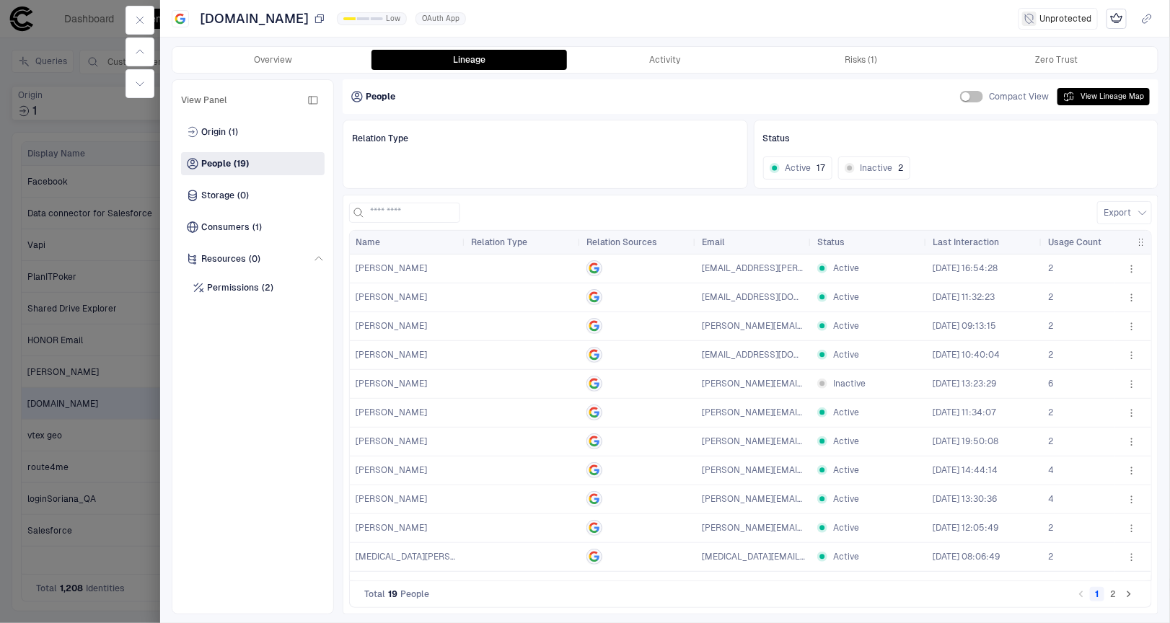
click at [325, 19] on icon "button" at bounding box center [320, 19] width 12 height 12
